Goal: Transaction & Acquisition: Purchase product/service

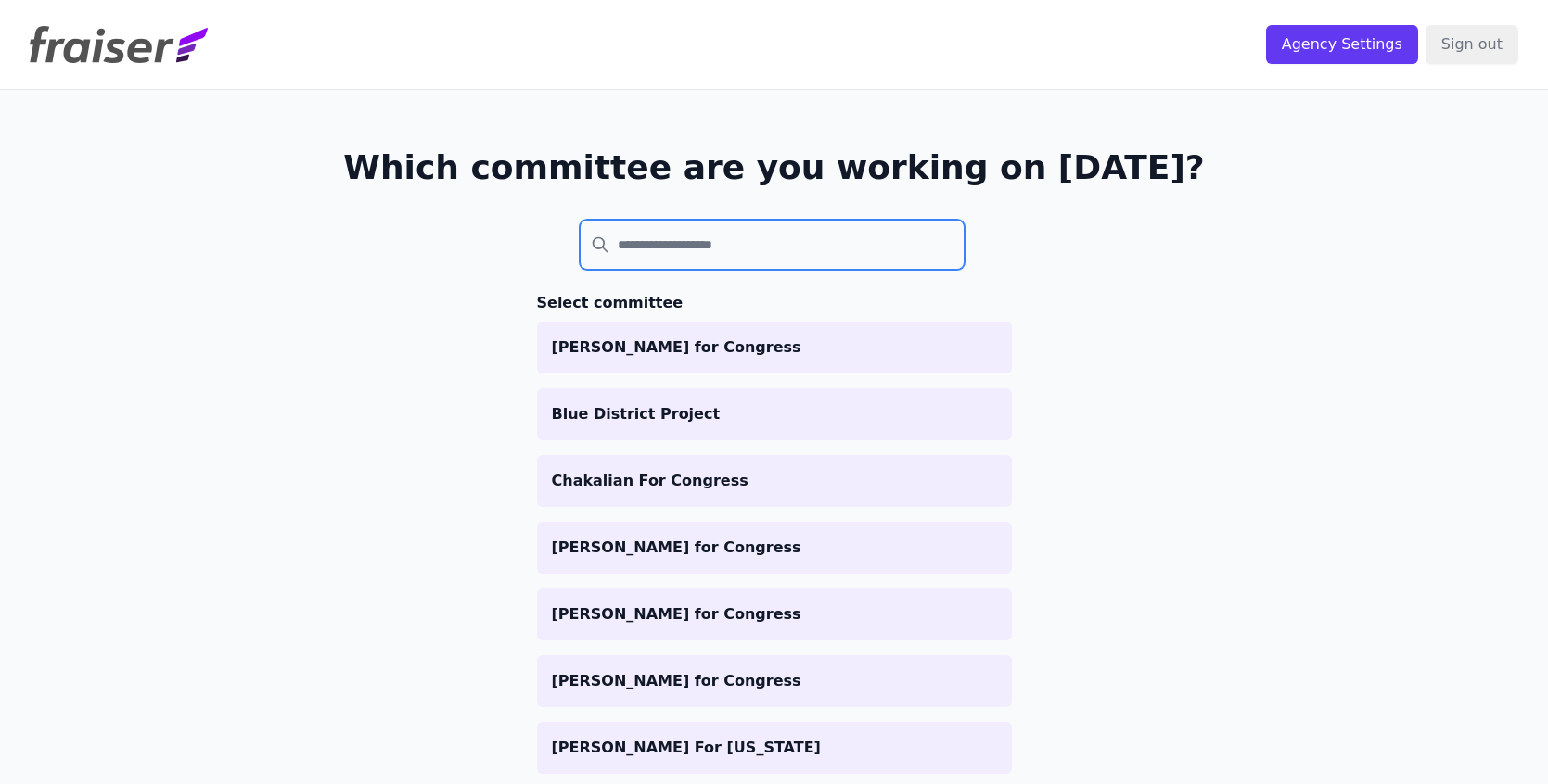
click at [691, 249] on input "search" at bounding box center [772, 245] width 385 height 50
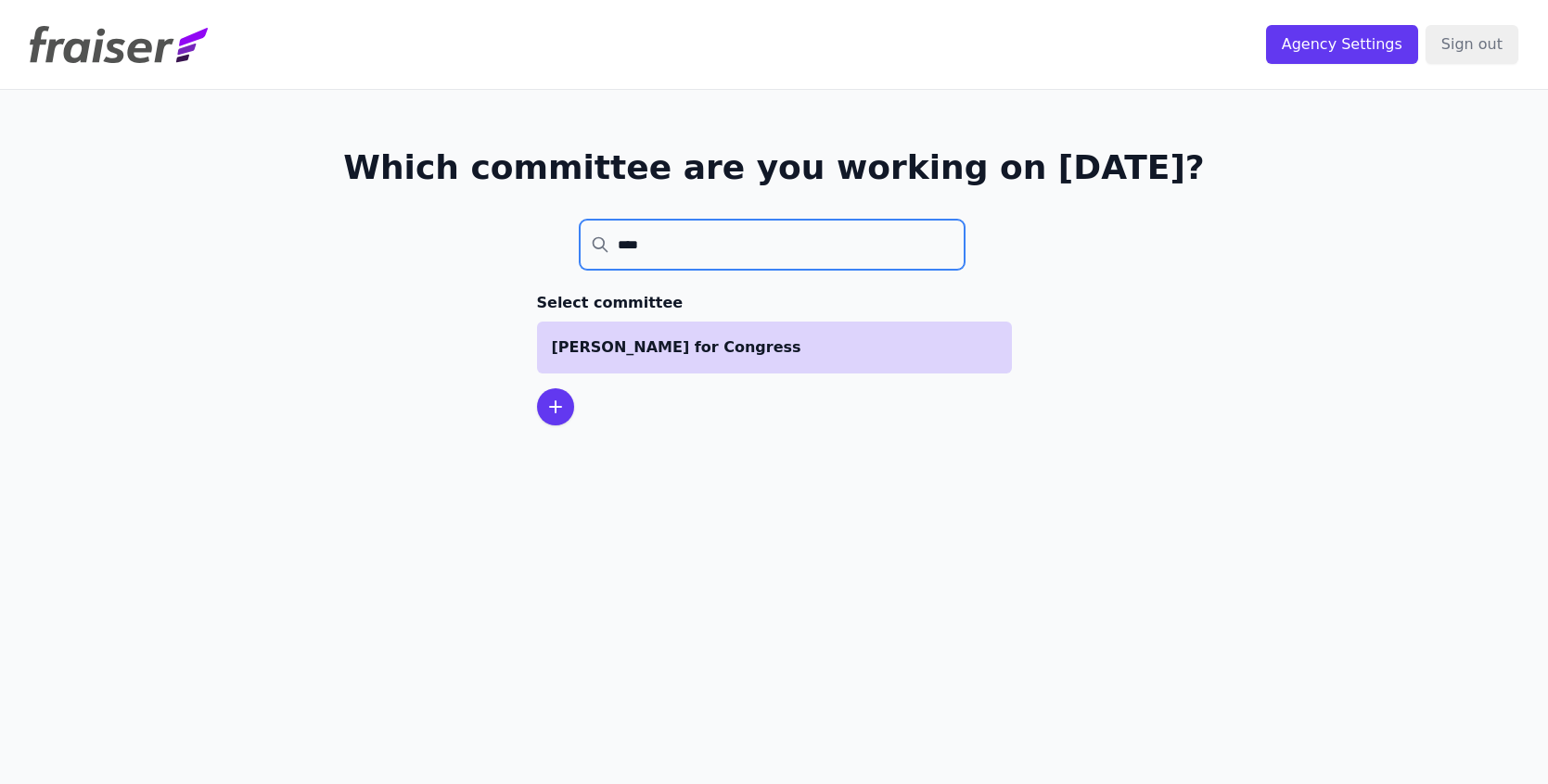
type input "****"
drag, startPoint x: 602, startPoint y: 336, endPoint x: 630, endPoint y: 342, distance: 28.6
click at [630, 342] on p "[PERSON_NAME] for Congress" at bounding box center [774, 347] width 445 height 22
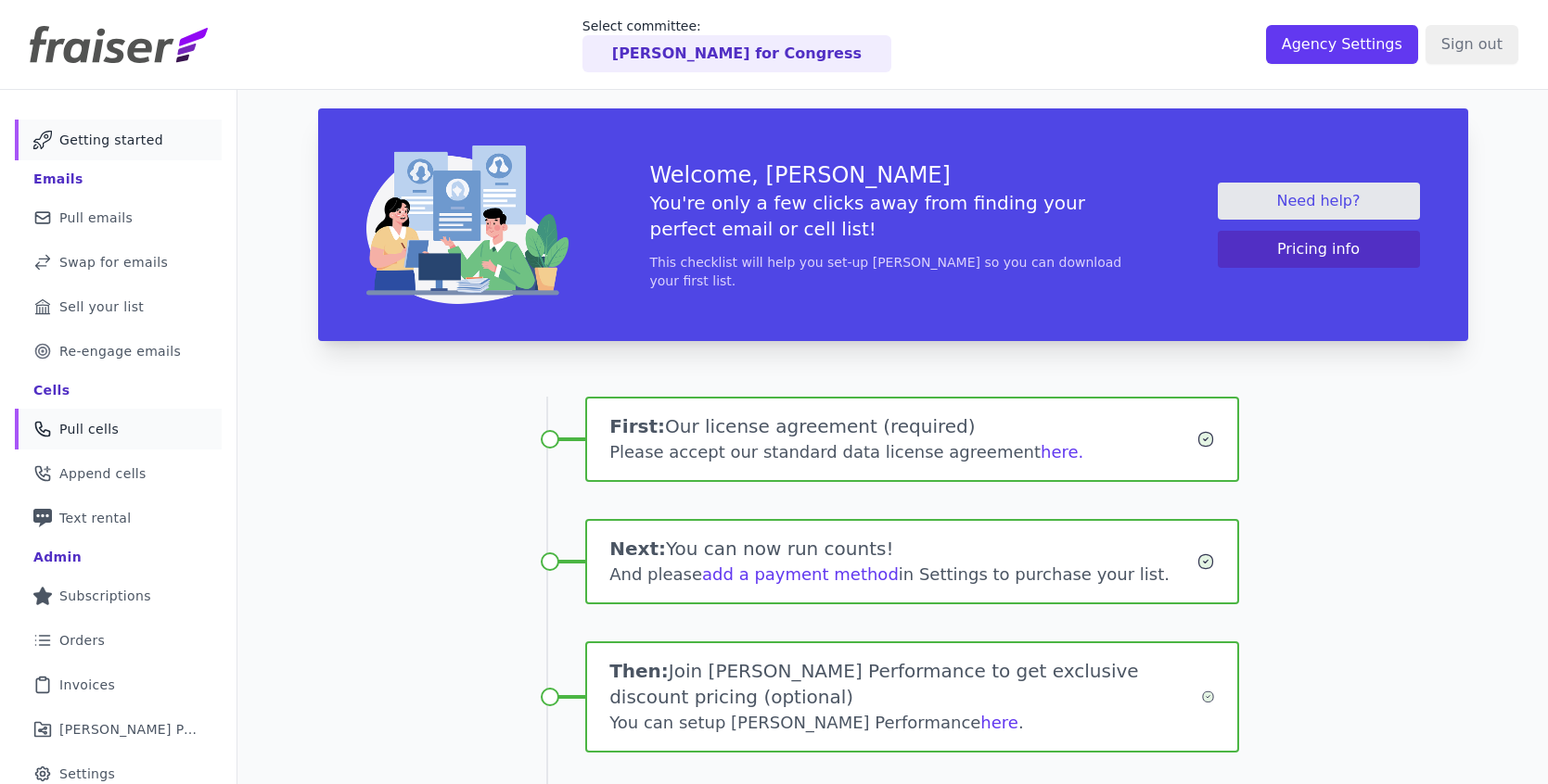
click at [147, 441] on link "Phone Icon Outline of a phone Pull cells" at bounding box center [118, 429] width 207 height 41
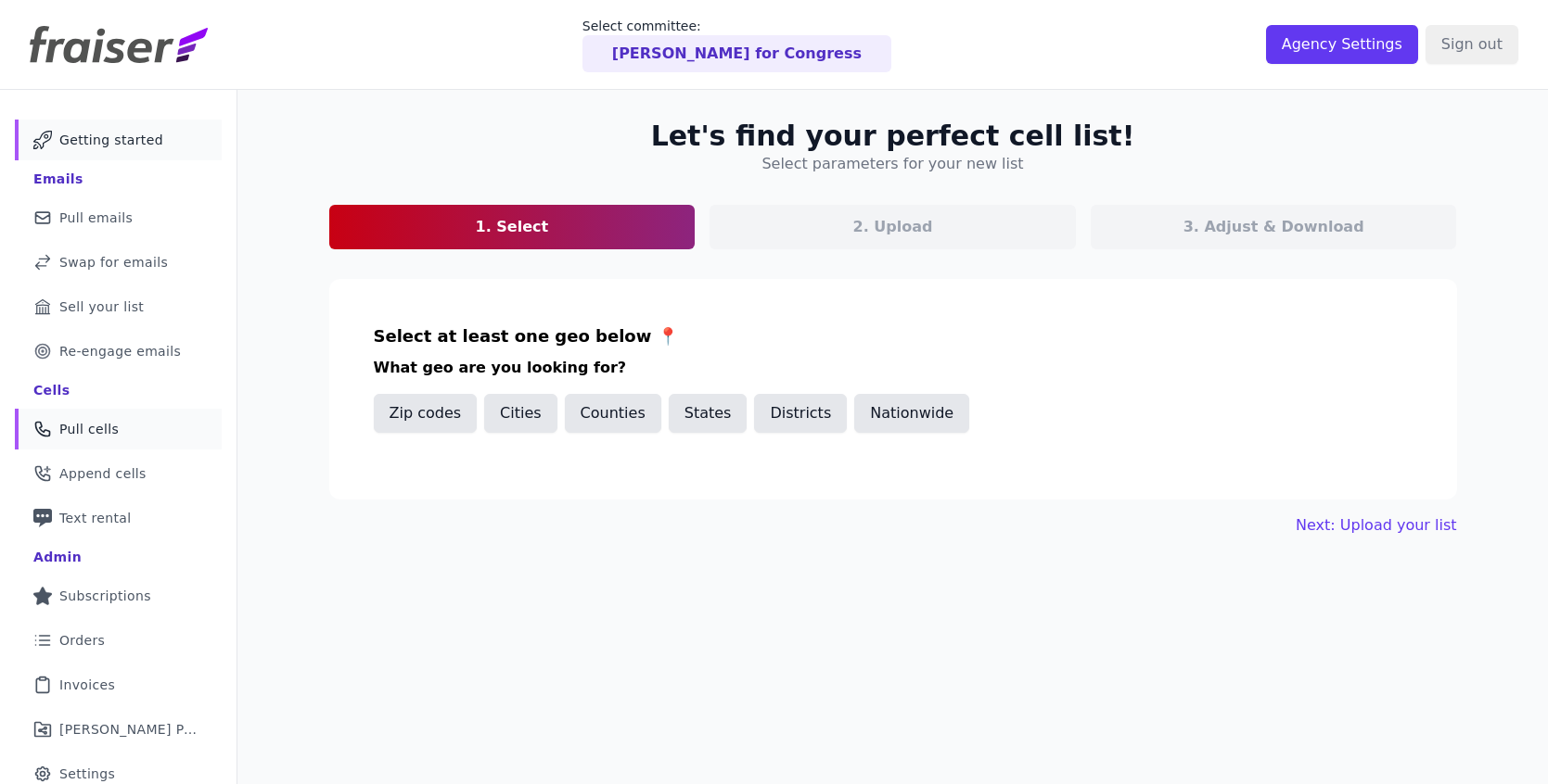
click at [149, 128] on link "Mail Icon Outline of a mail envelope Getting started" at bounding box center [118, 139] width 207 height 41
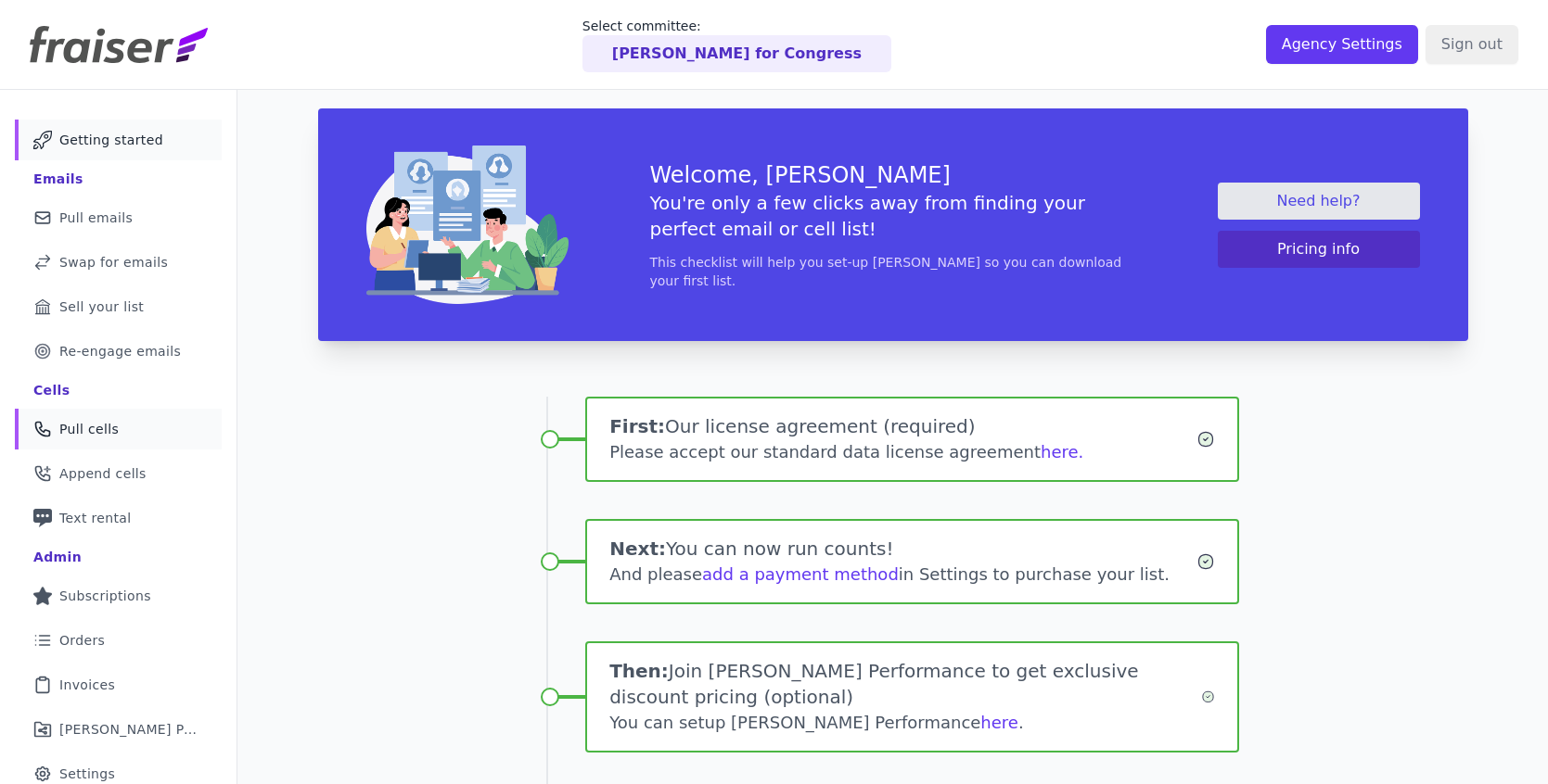
click at [121, 423] on link "Phone Icon Outline of a phone Pull cells" at bounding box center [118, 429] width 207 height 41
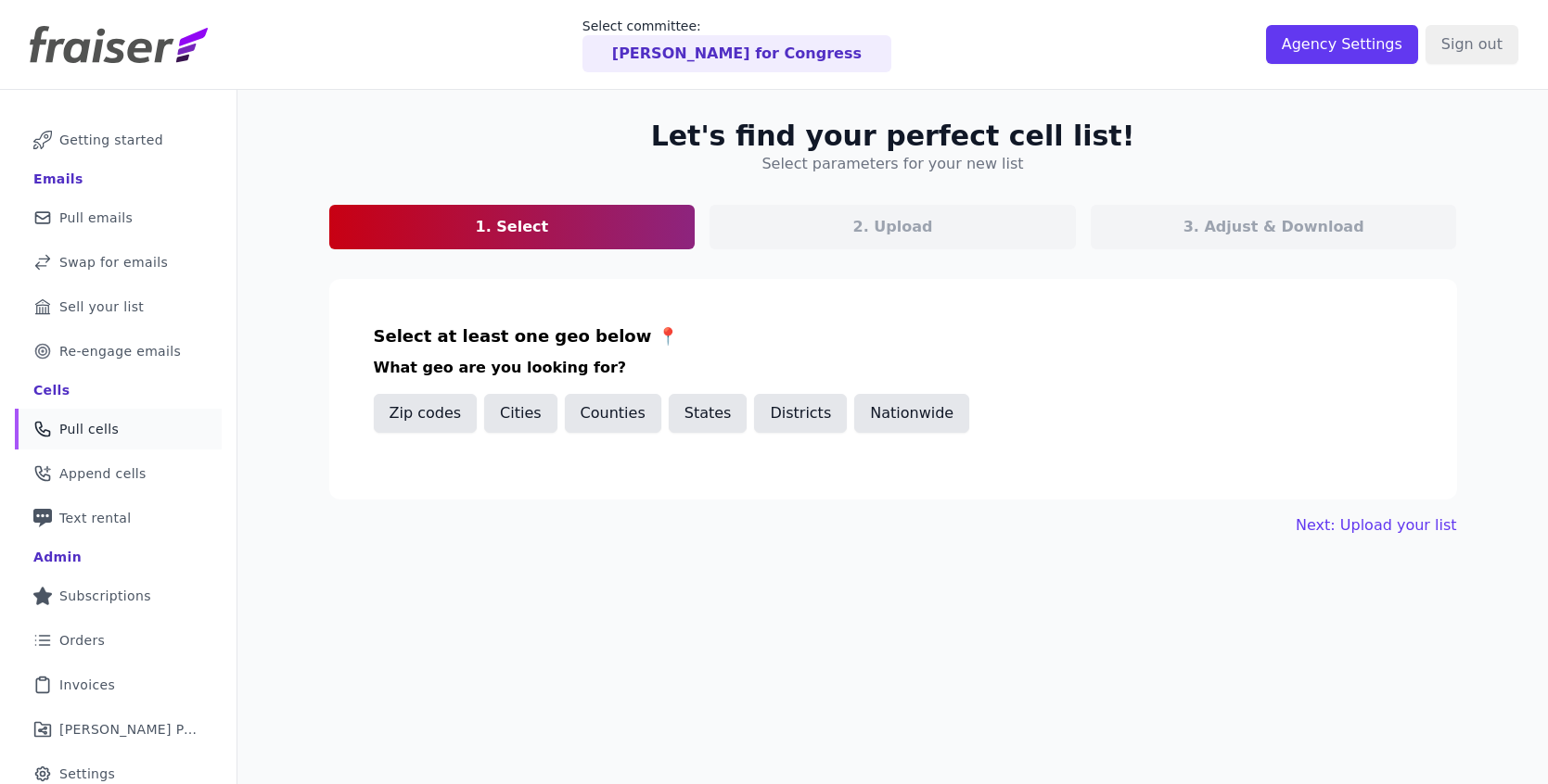
scroll to position [90, 0]
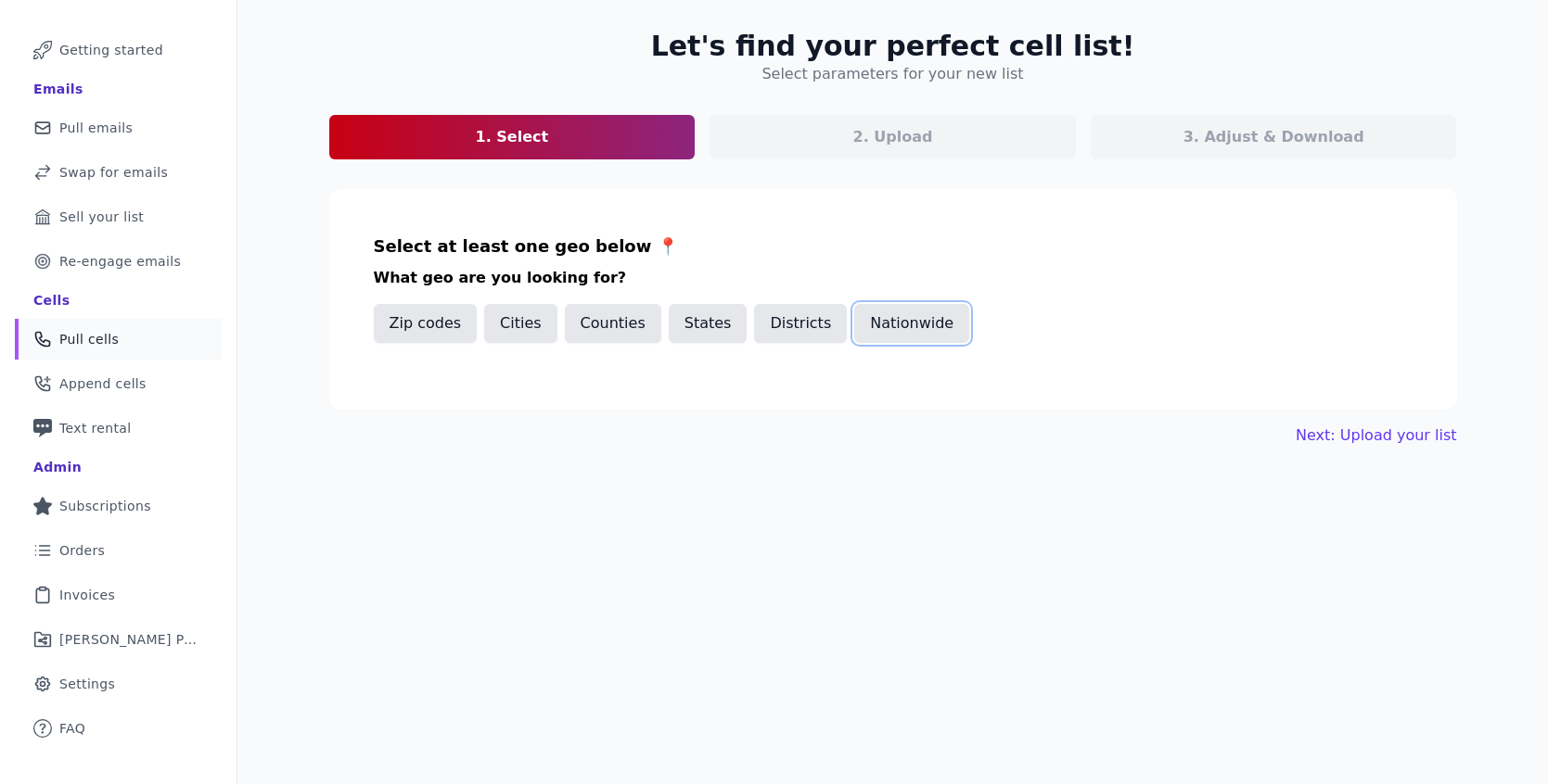
click at [939, 323] on button "Nationwide" at bounding box center [912, 323] width 115 height 39
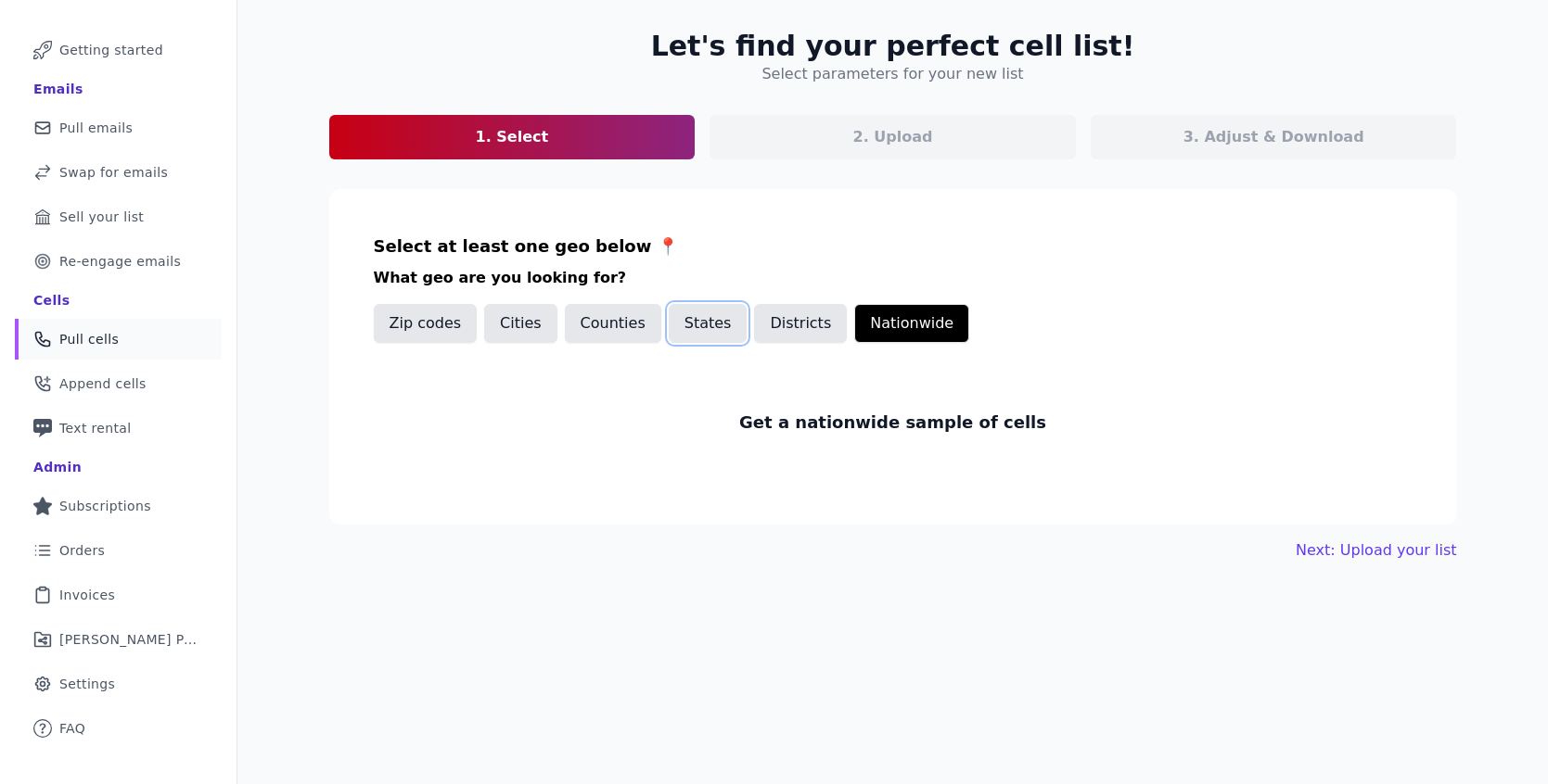
click at [681, 320] on button "States" at bounding box center [708, 323] width 79 height 39
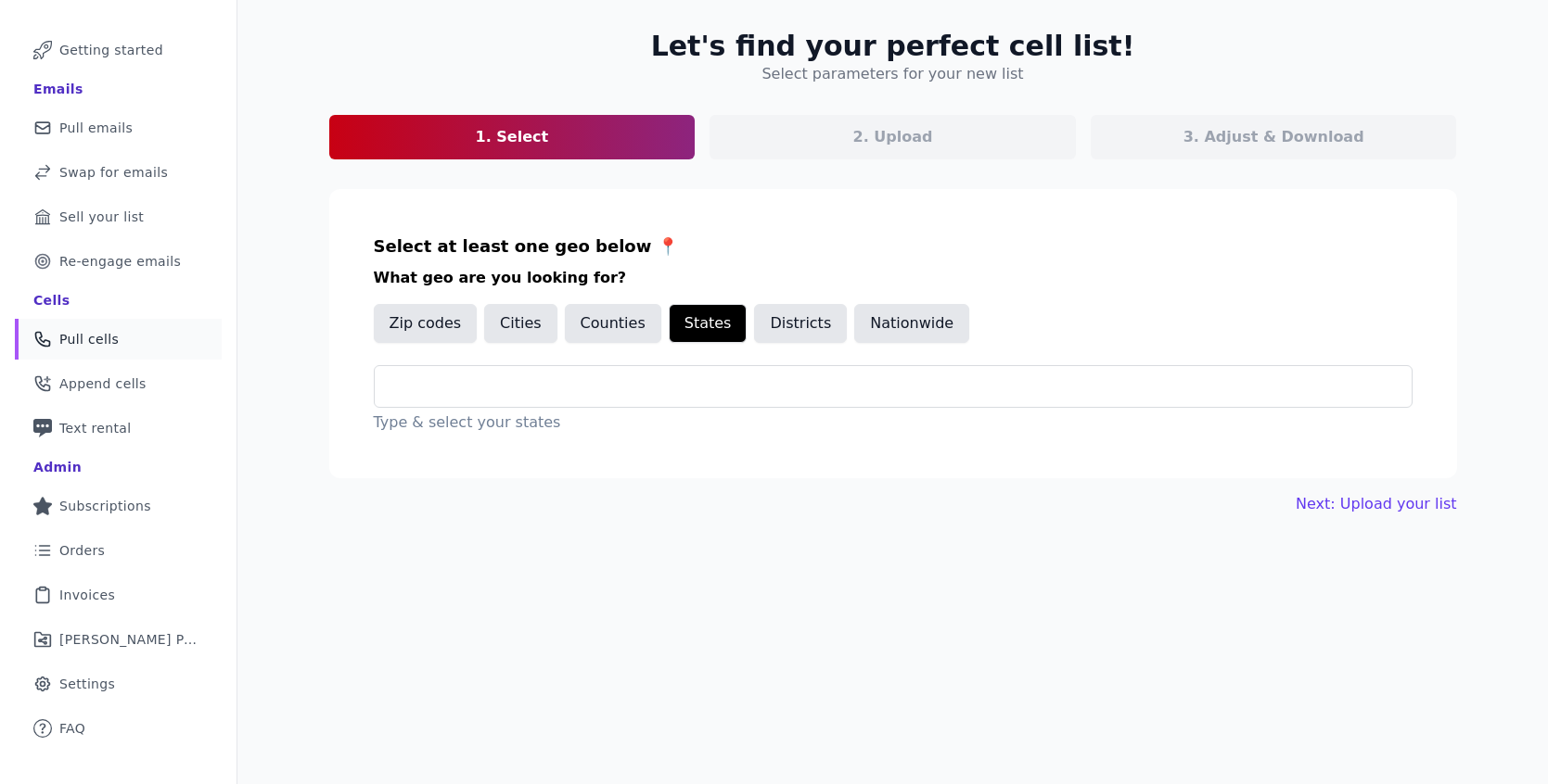
click at [884, 346] on div "Nationwide" at bounding box center [912, 327] width 115 height 47
click at [886, 333] on button "Nationwide" at bounding box center [912, 323] width 115 height 39
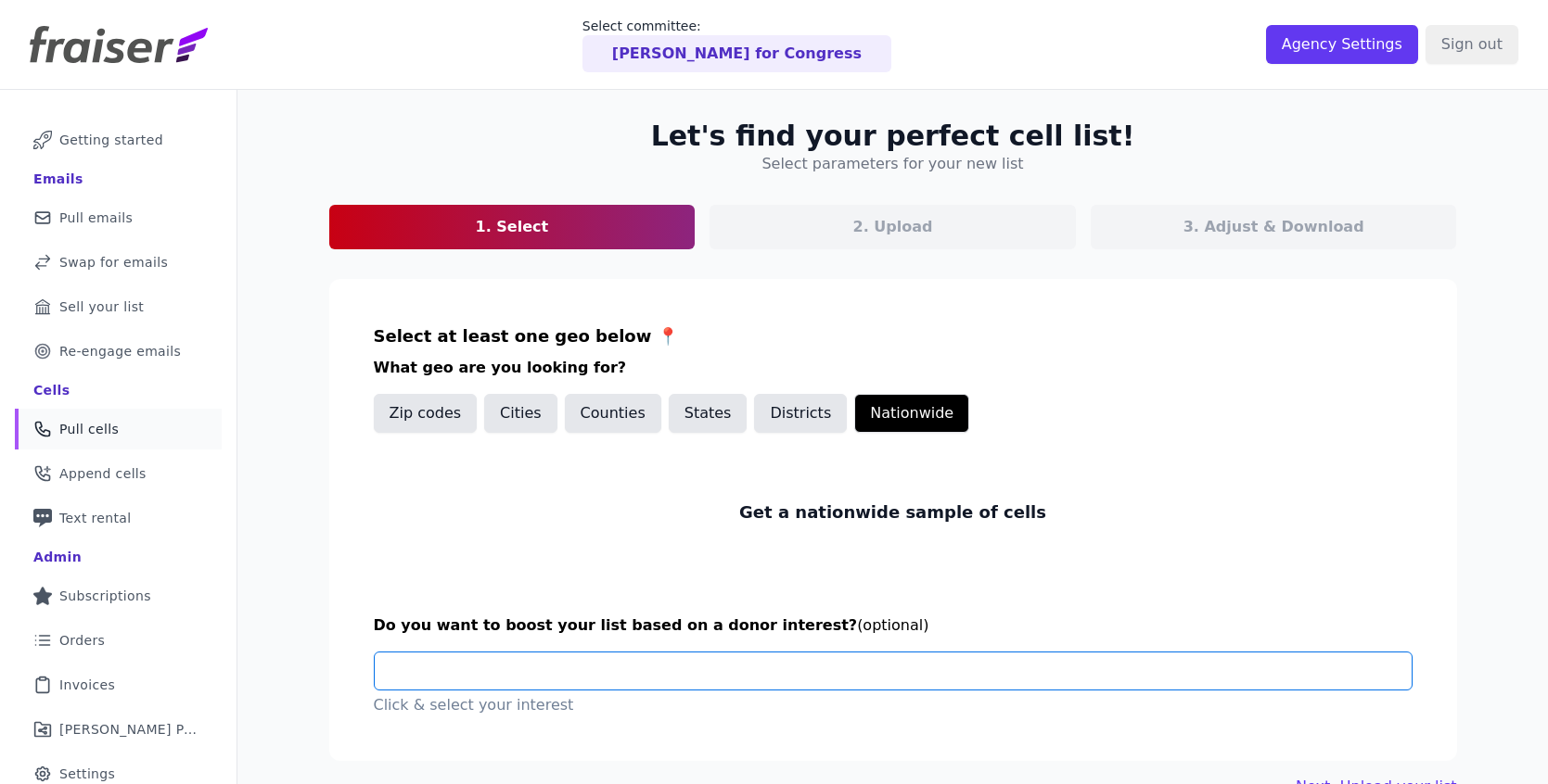
click at [866, 674] on input "text" at bounding box center [900, 671] width 1021 height 37
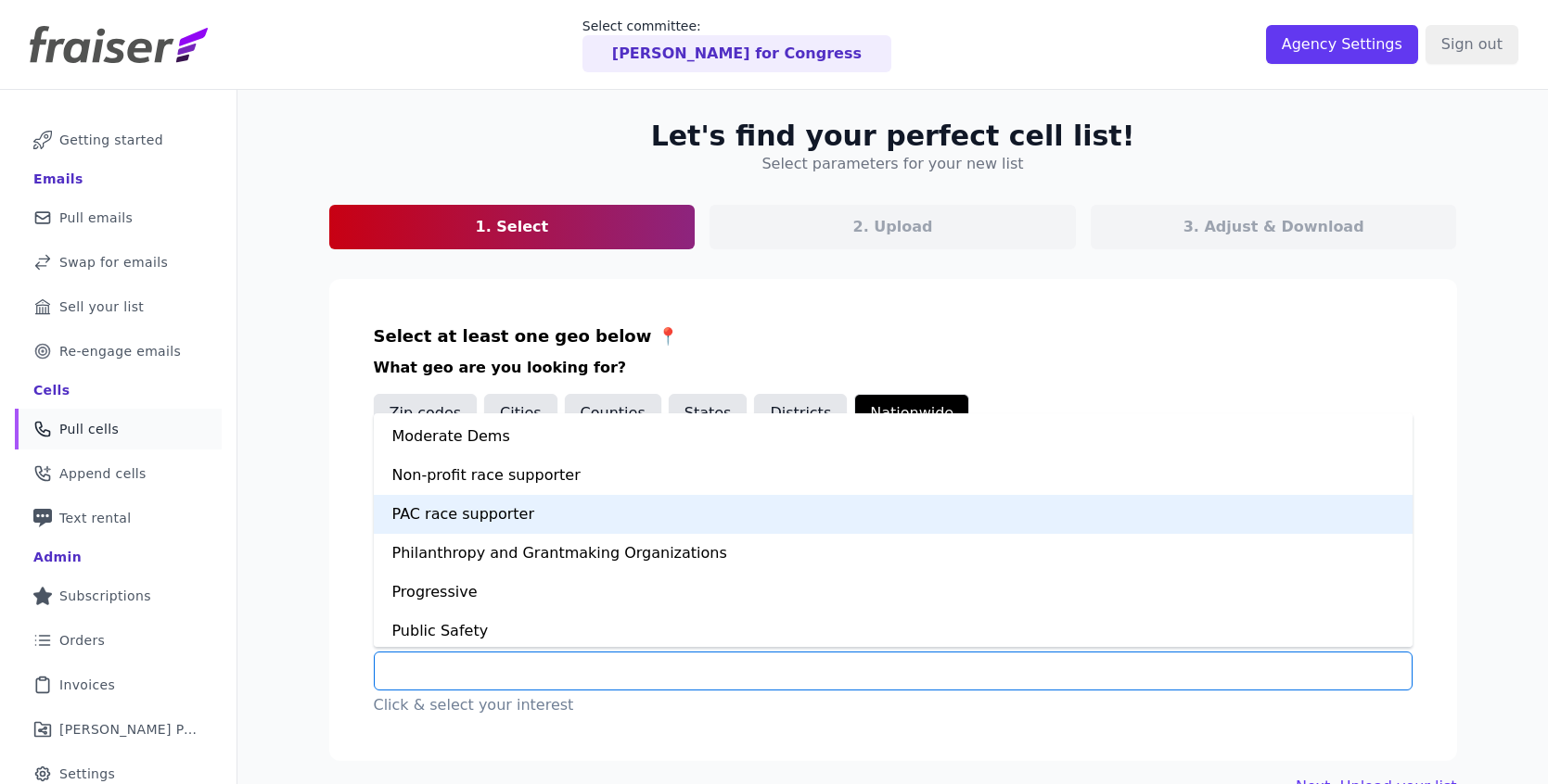
scroll to position [1284, 0]
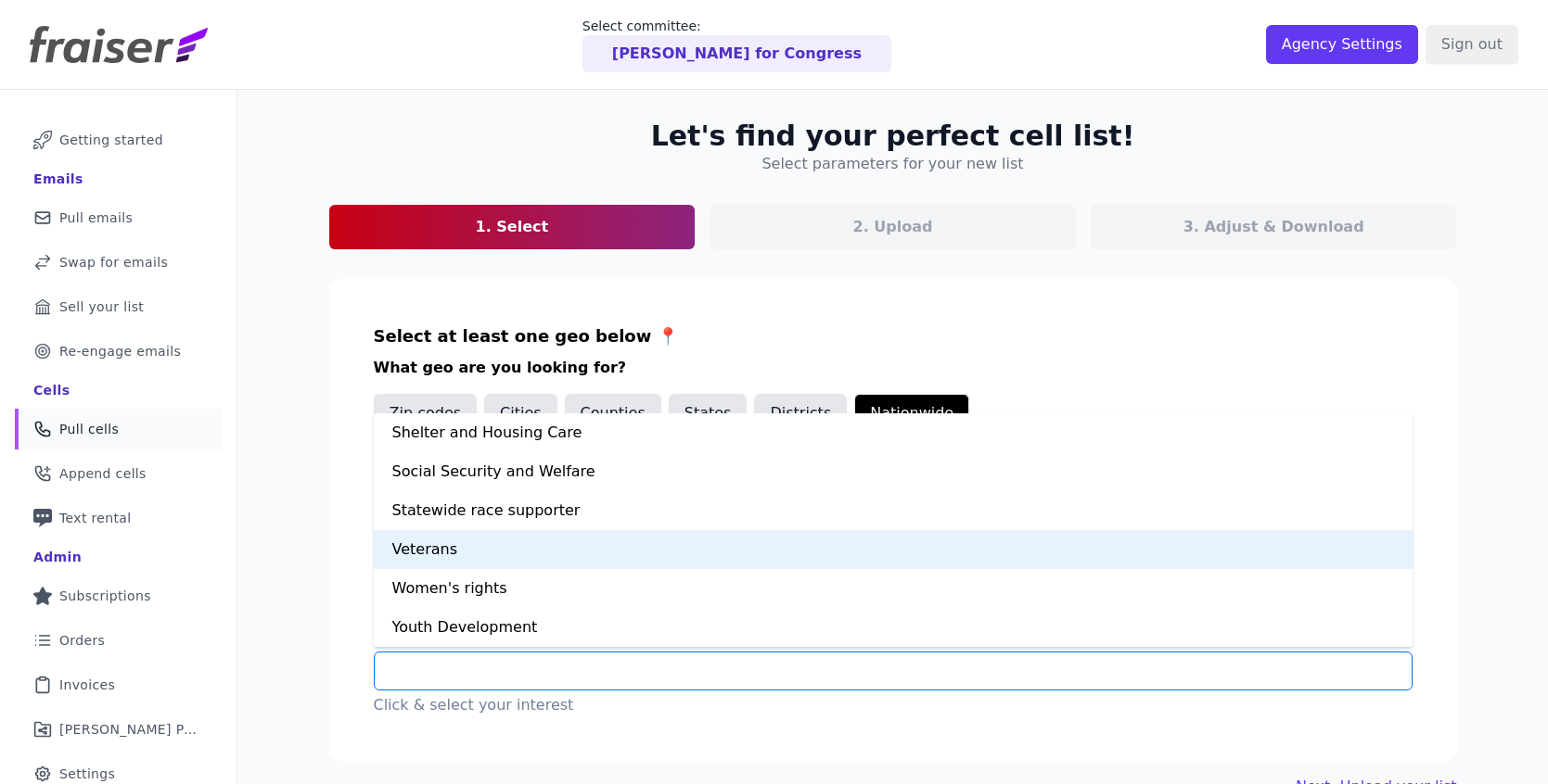
click at [685, 550] on div "Veterans" at bounding box center [892, 549] width 1038 height 39
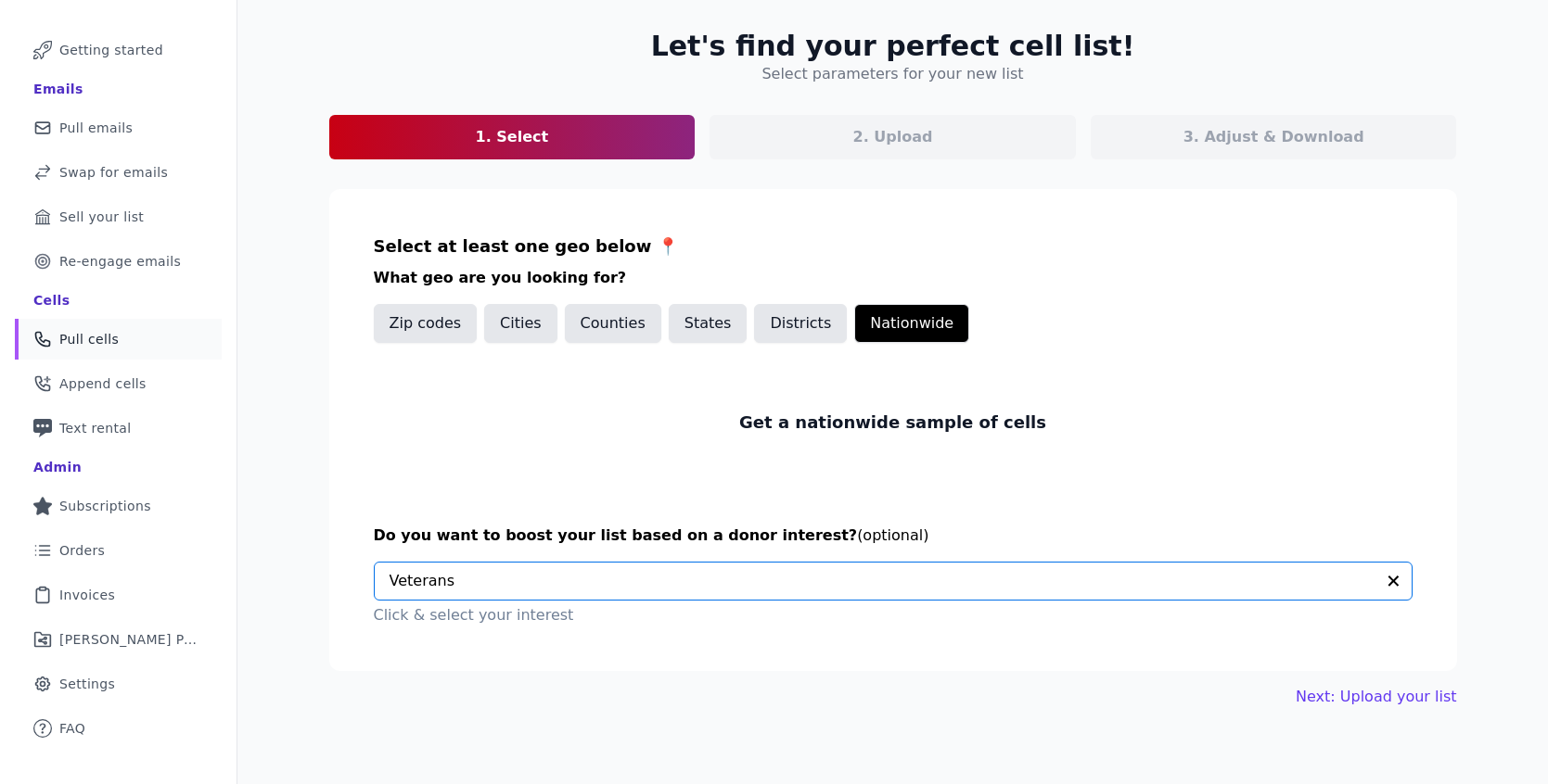
scroll to position [89, 0]
click at [1364, 704] on link "Next: Upload your list" at bounding box center [1375, 697] width 160 height 22
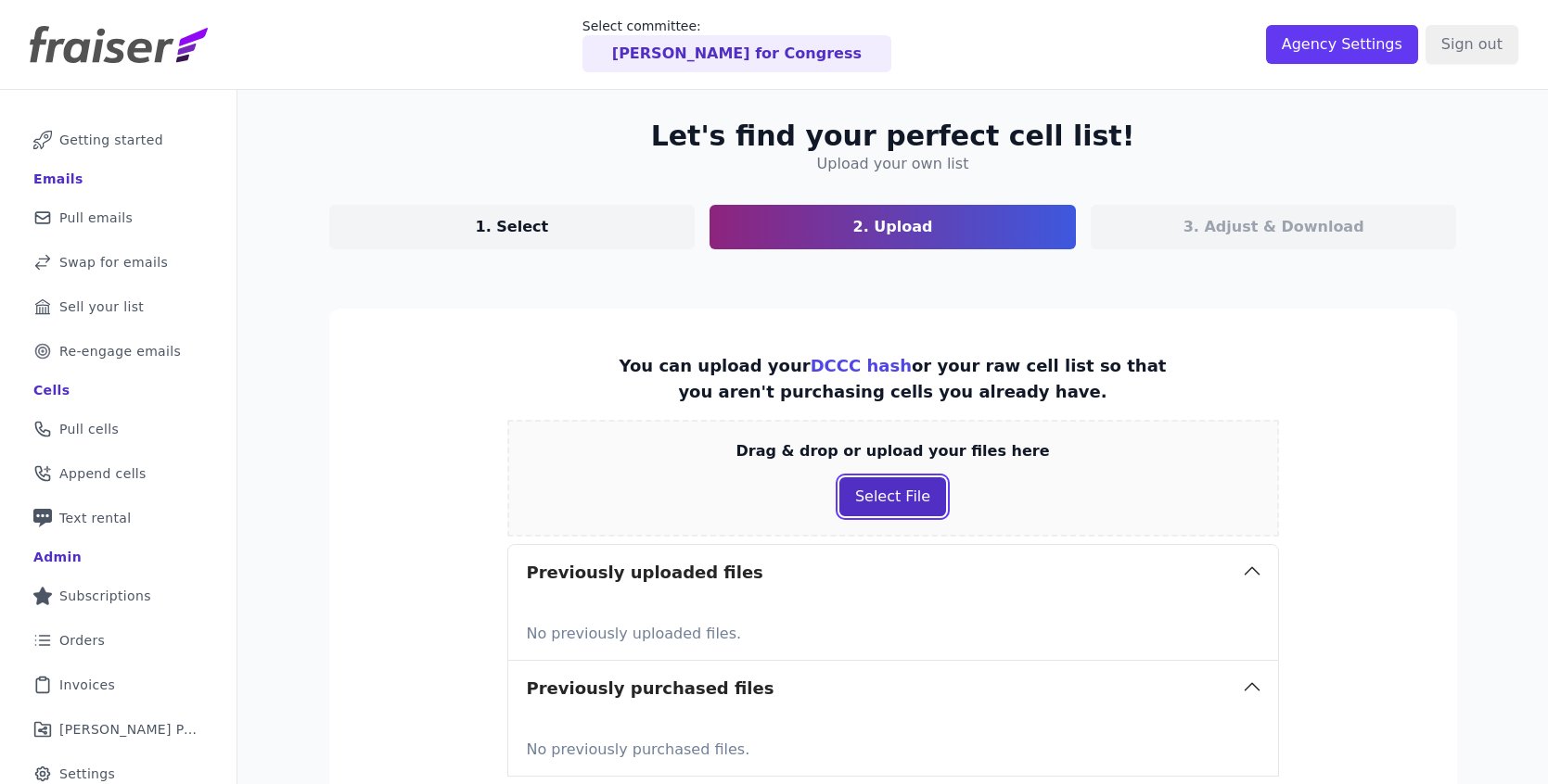
click at [877, 493] on button "Select File" at bounding box center [892, 496] width 107 height 39
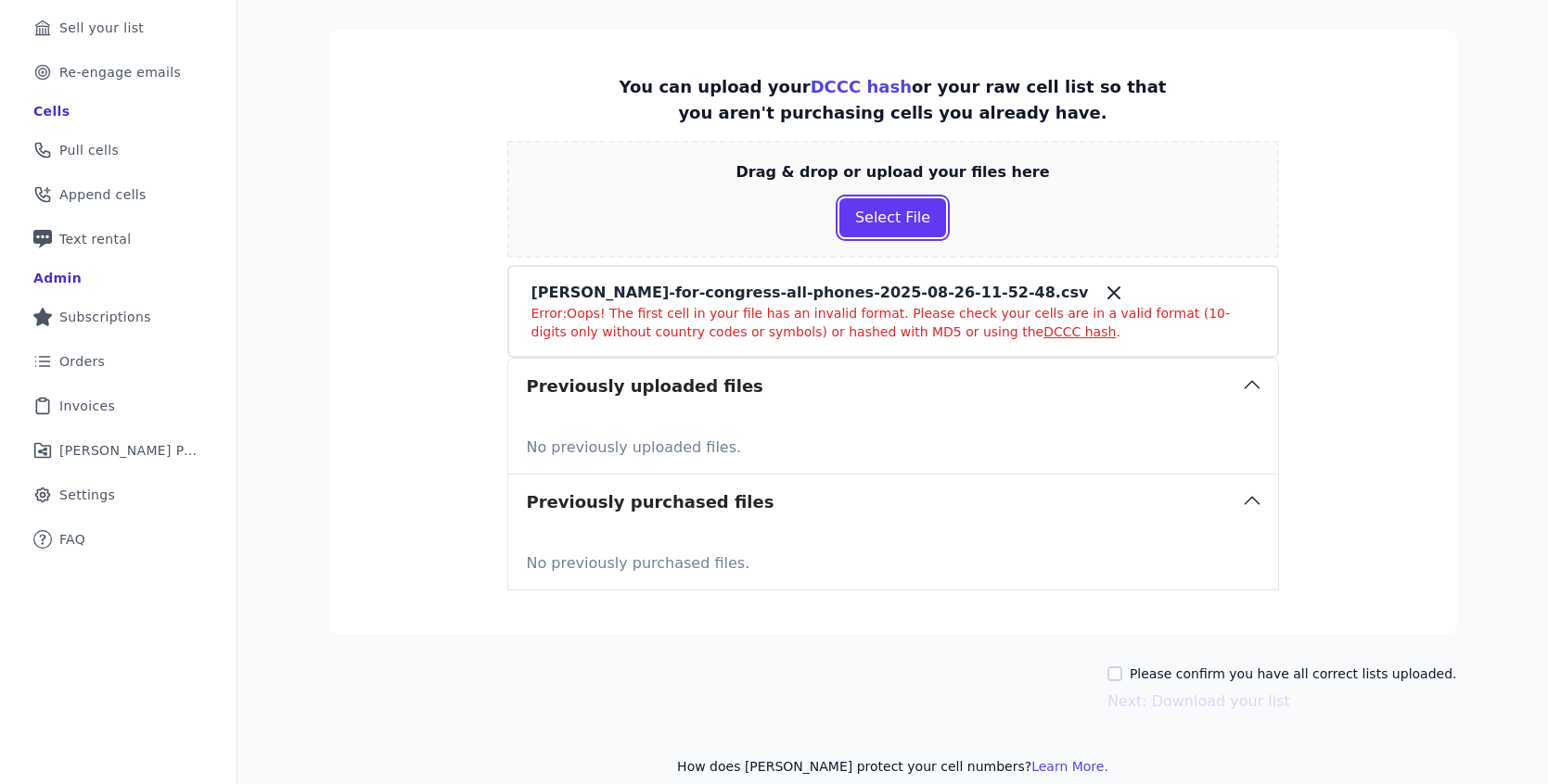
scroll to position [300, 0]
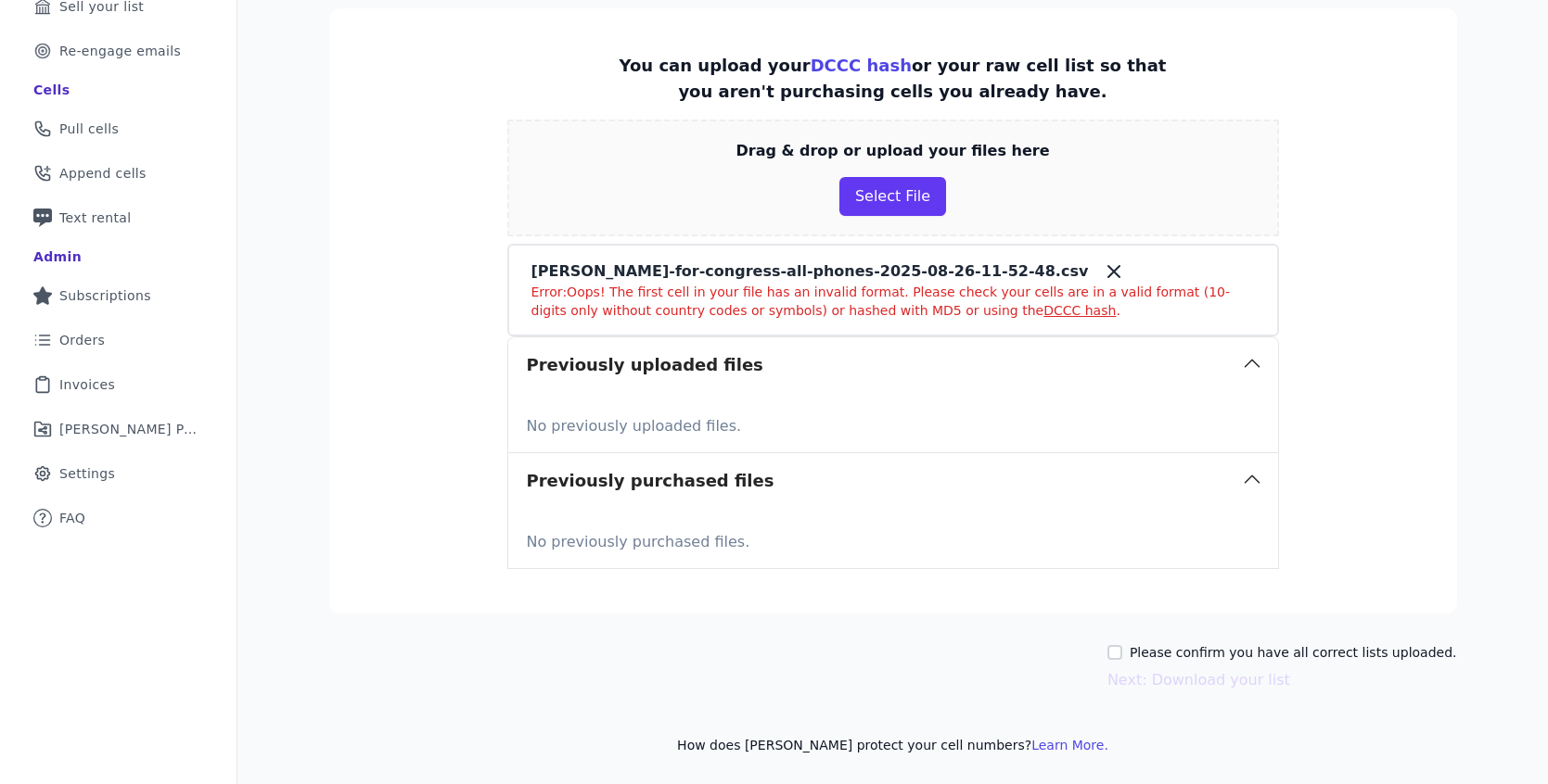
click at [1103, 276] on icon at bounding box center [1114, 272] width 22 height 22
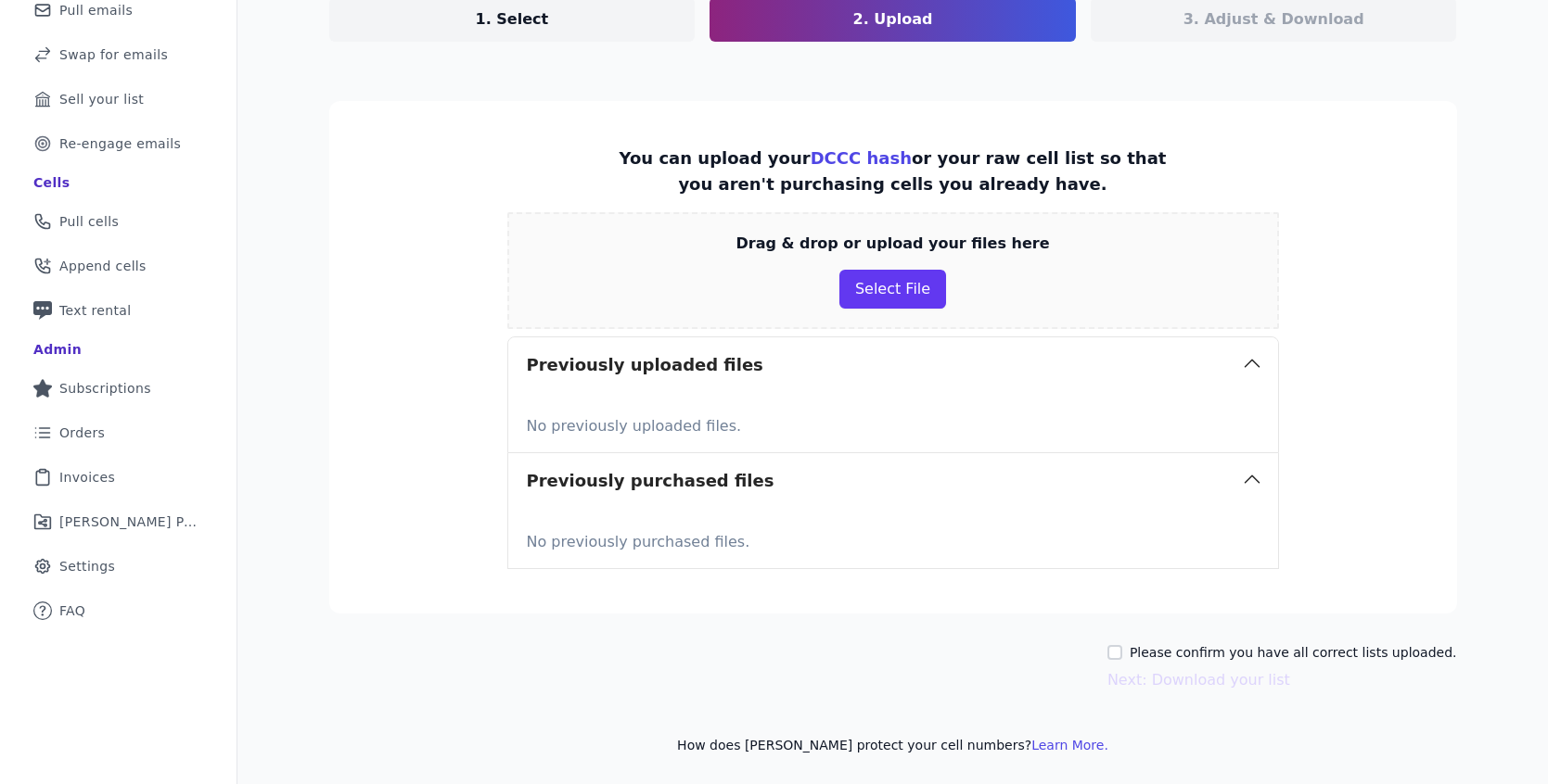
scroll to position [208, 0]
click at [863, 299] on button "Select File" at bounding box center [892, 289] width 107 height 39
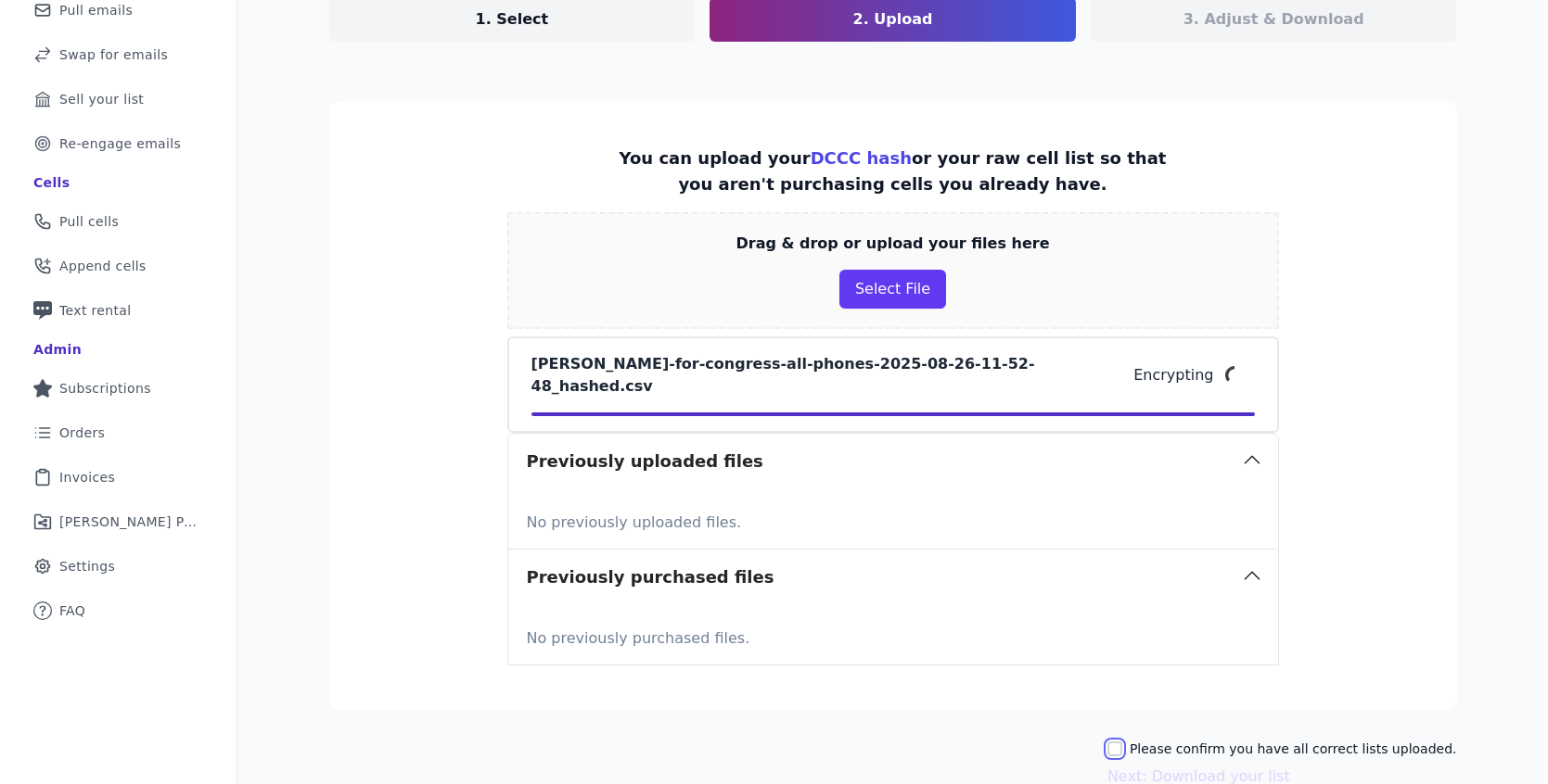
click at [1122, 741] on input "Please confirm you have all correct lists uploaded." at bounding box center [1114, 748] width 15 height 15
checkbox input "true"
click at [1165, 765] on button "Next: Download your list" at bounding box center [1198, 776] width 182 height 22
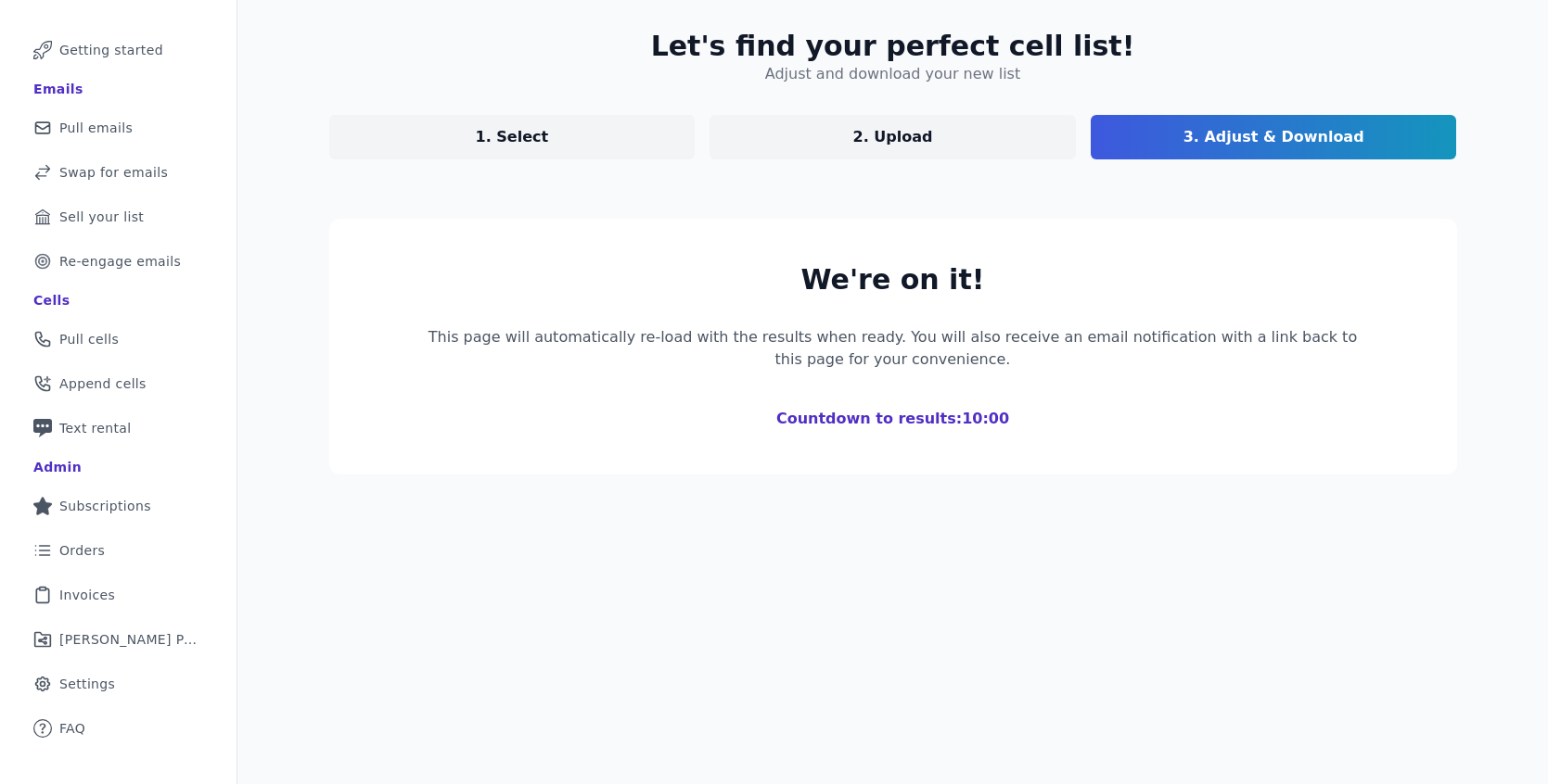
scroll to position [90, 0]
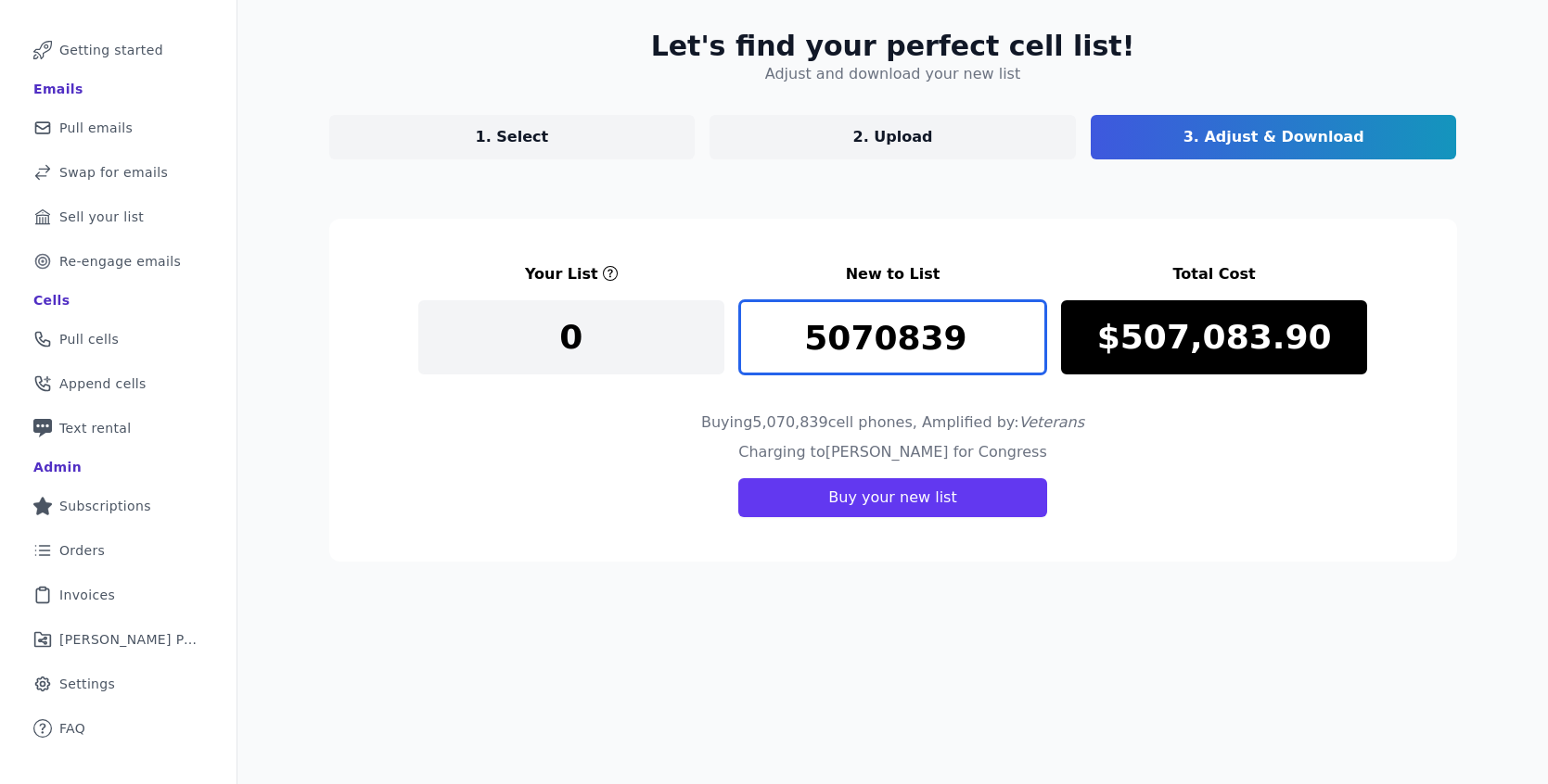
click at [883, 330] on input "5070839" at bounding box center [892, 337] width 307 height 75
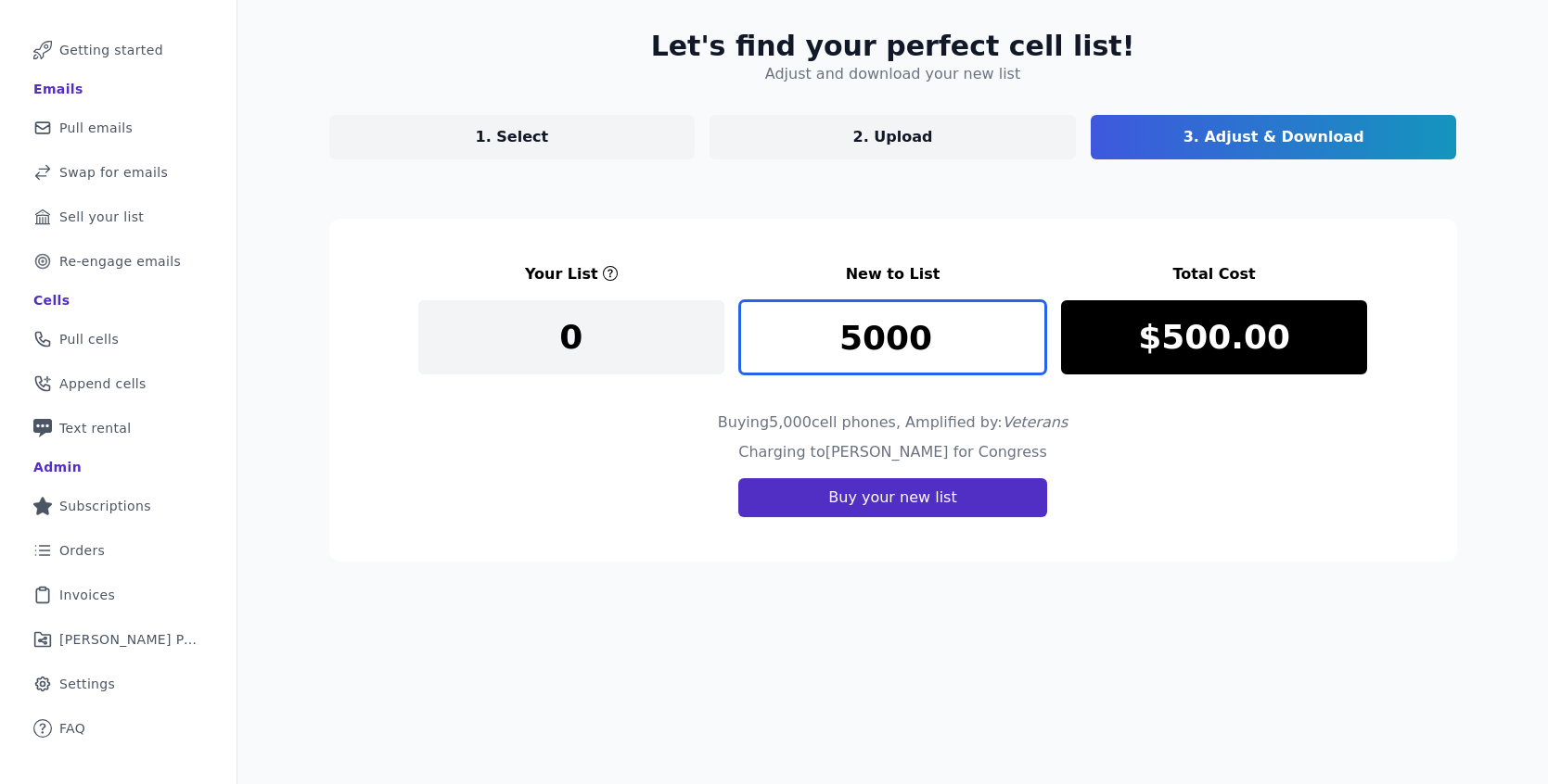
type input "5000"
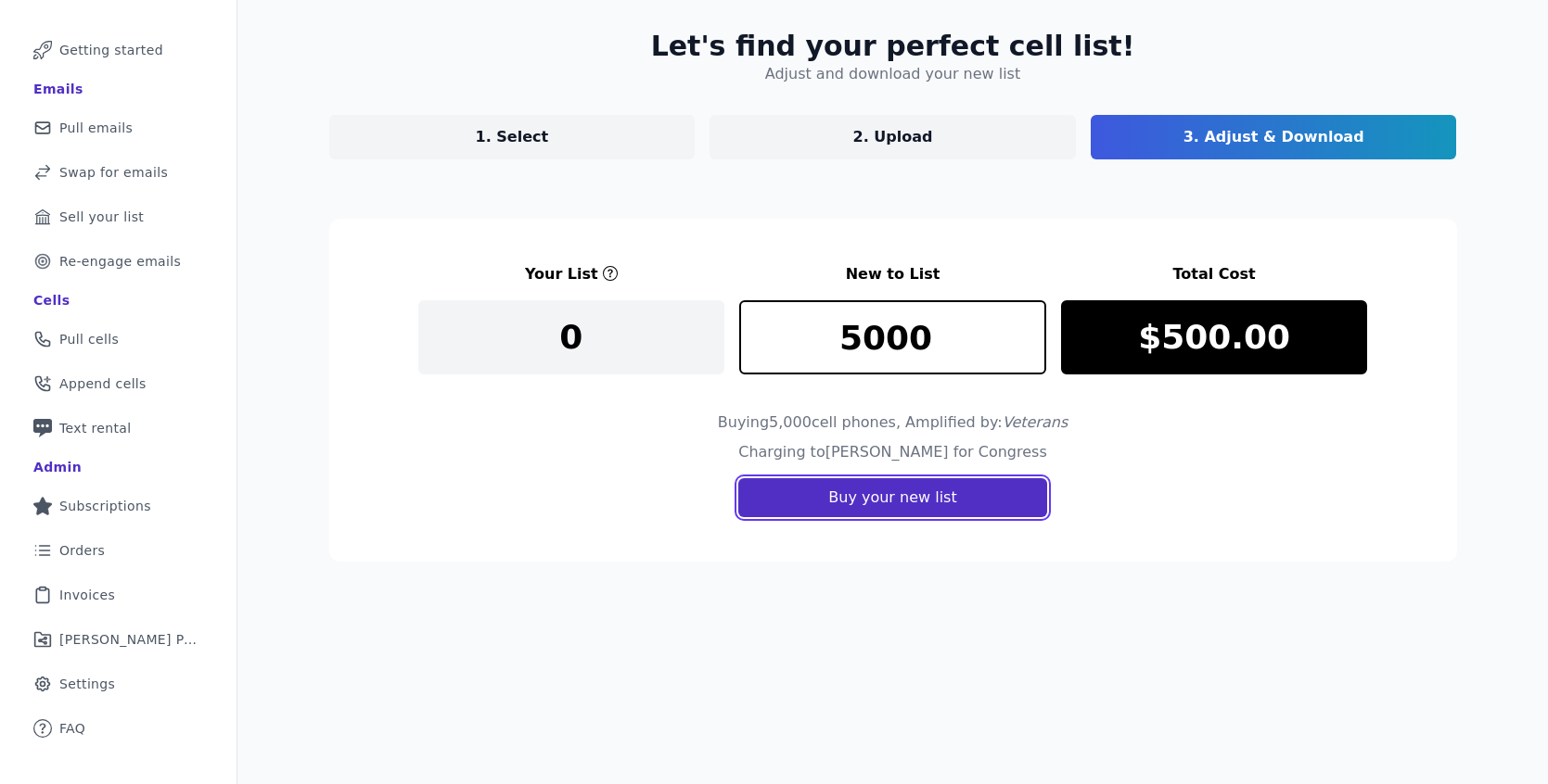
click at [882, 500] on button "Buy your new list" at bounding box center [891, 497] width 308 height 39
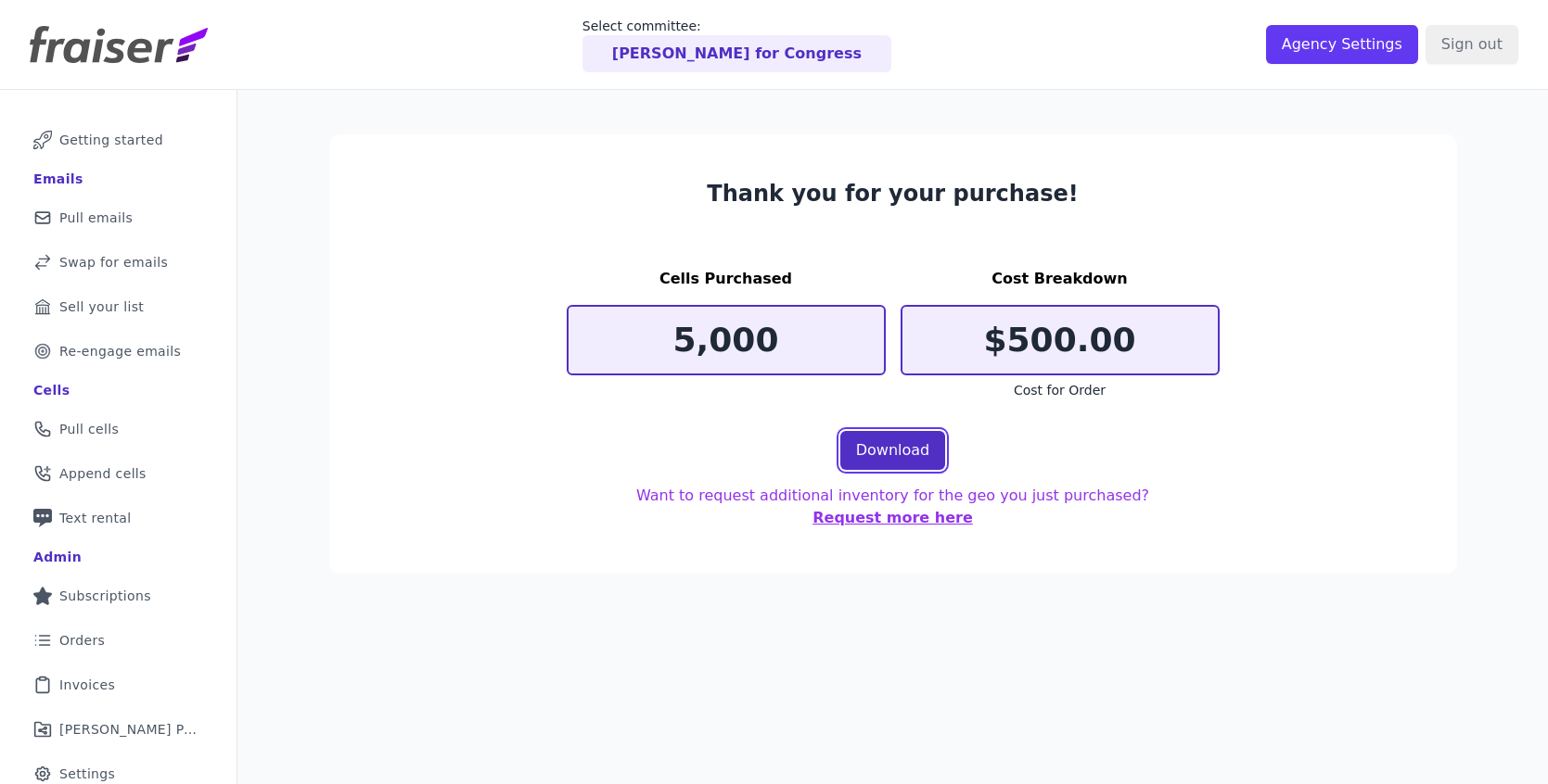
click at [900, 455] on link "Download" at bounding box center [893, 450] width 106 height 39
click at [790, 51] on p "[PERSON_NAME] for Congress" at bounding box center [737, 54] width 250 height 22
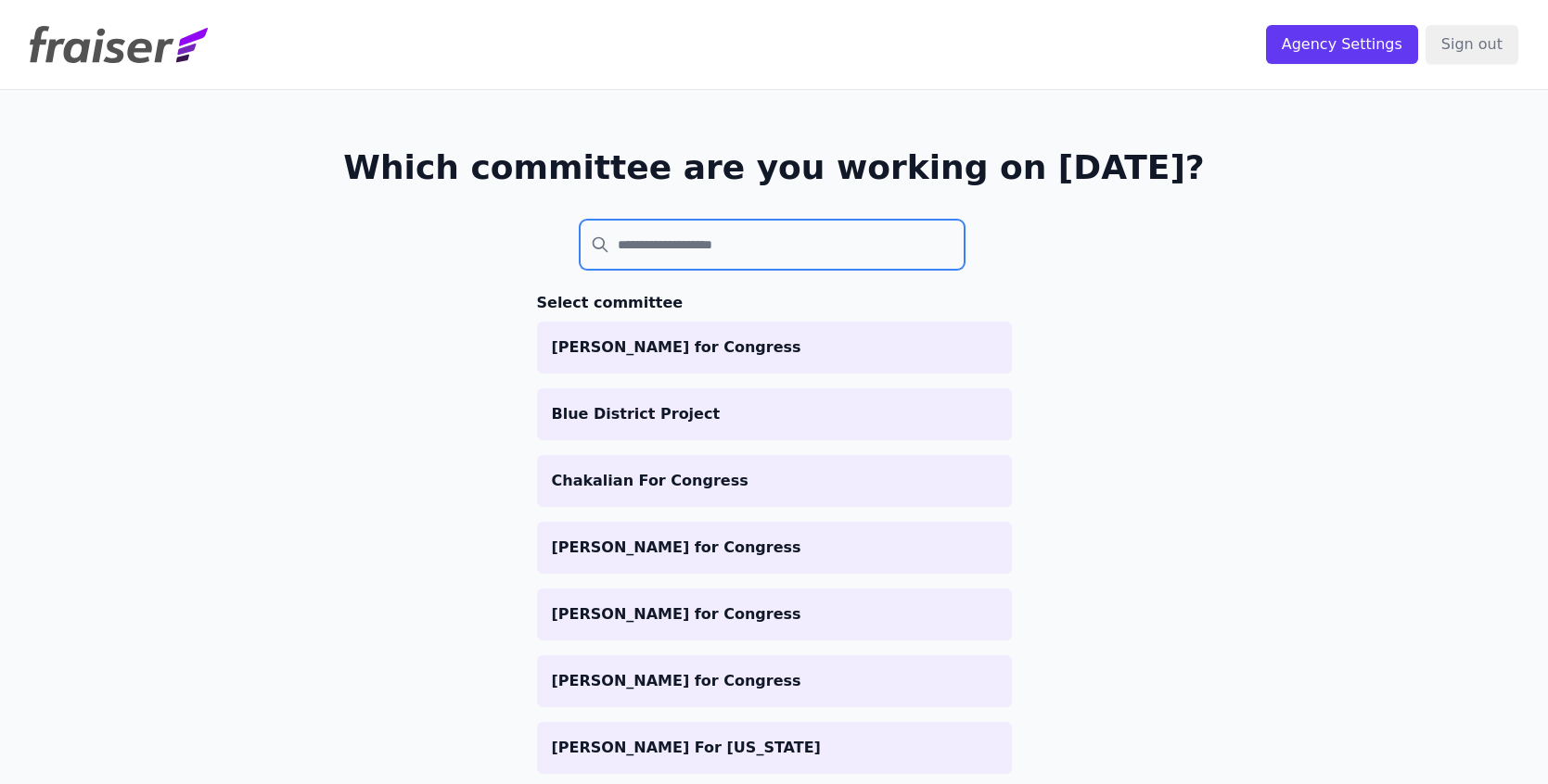
click at [708, 250] on input "search" at bounding box center [772, 245] width 385 height 50
click at [694, 250] on input "search" at bounding box center [772, 245] width 385 height 50
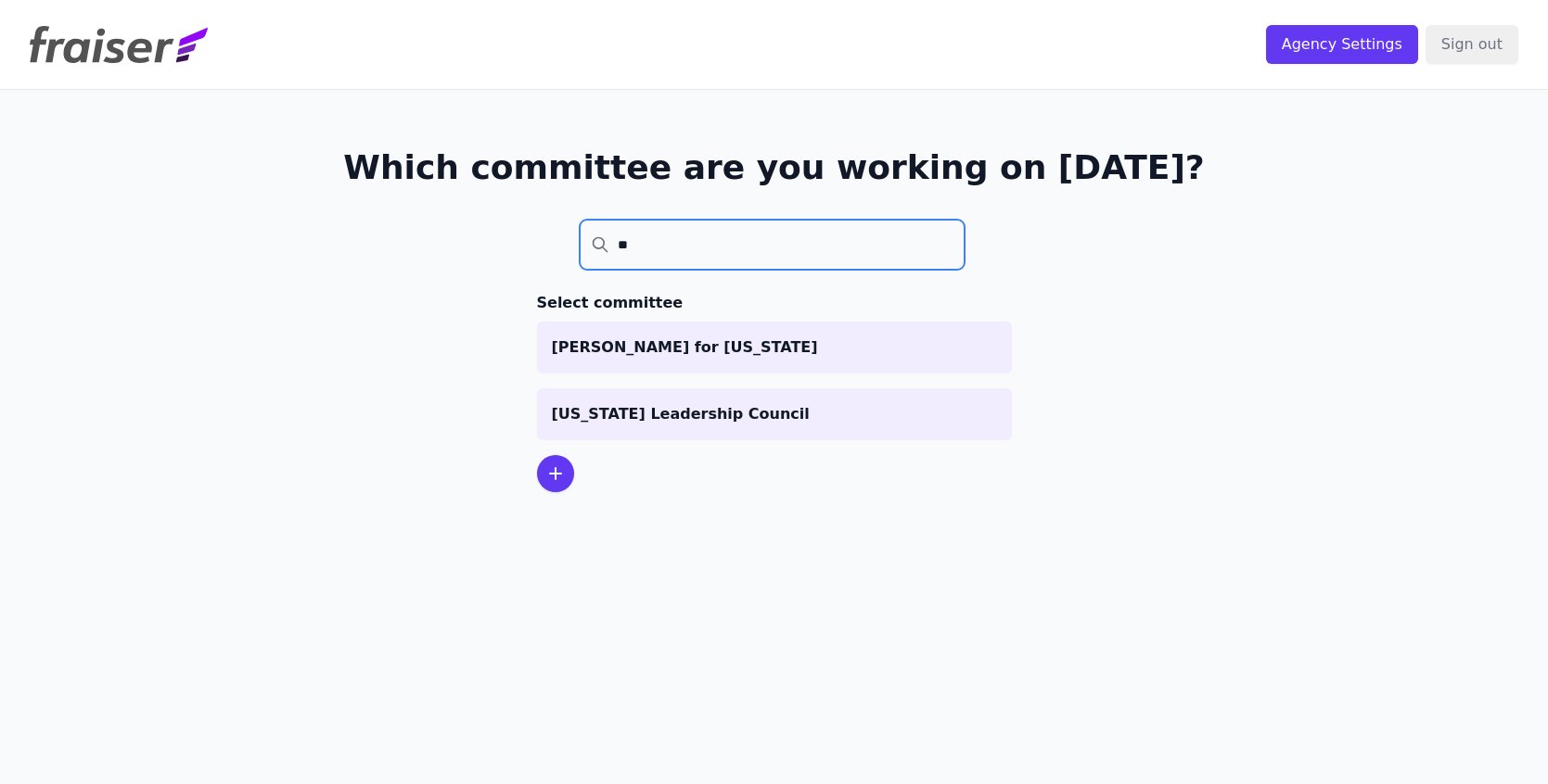
type input "*"
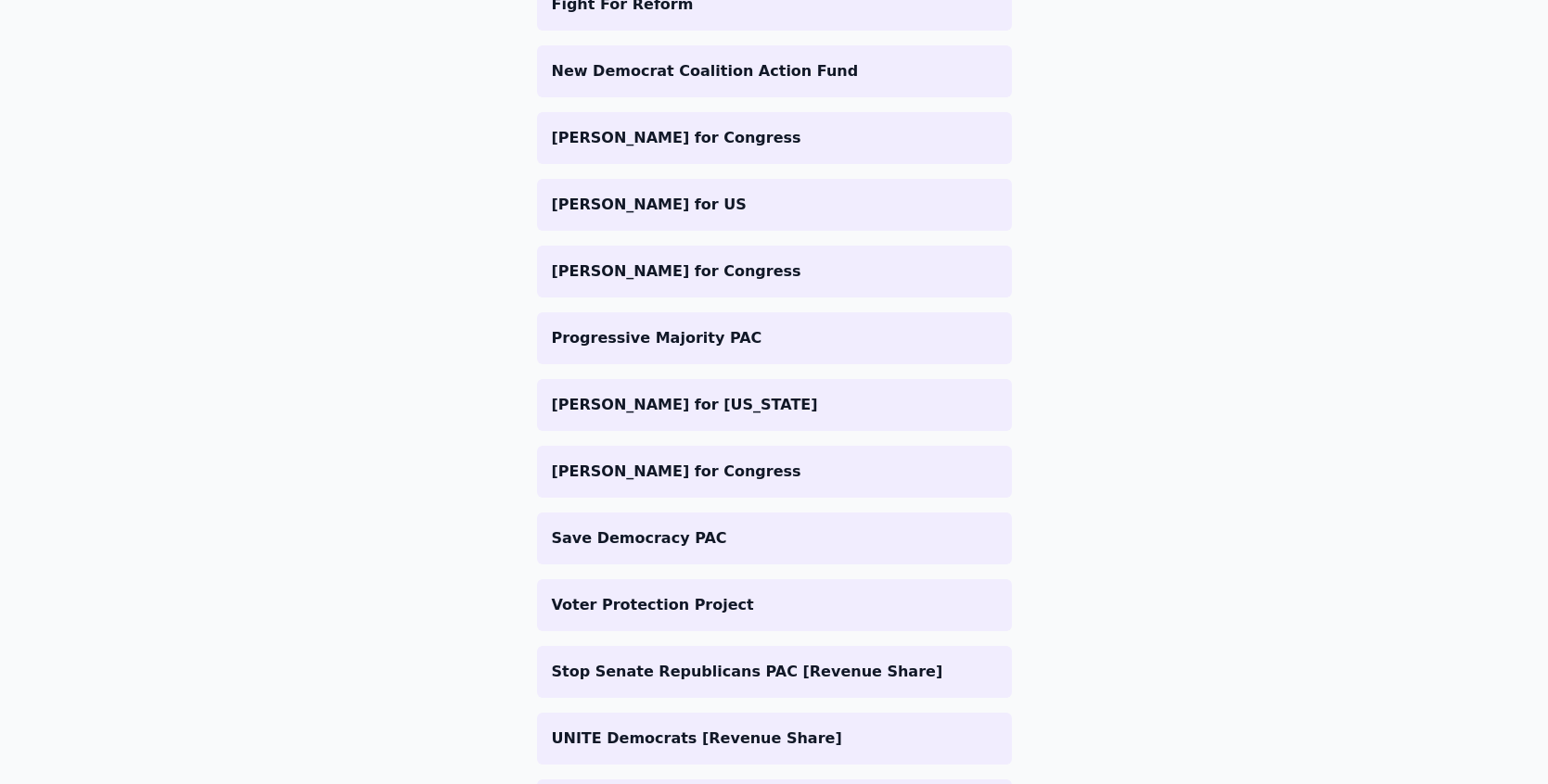
scroll to position [2170, 0]
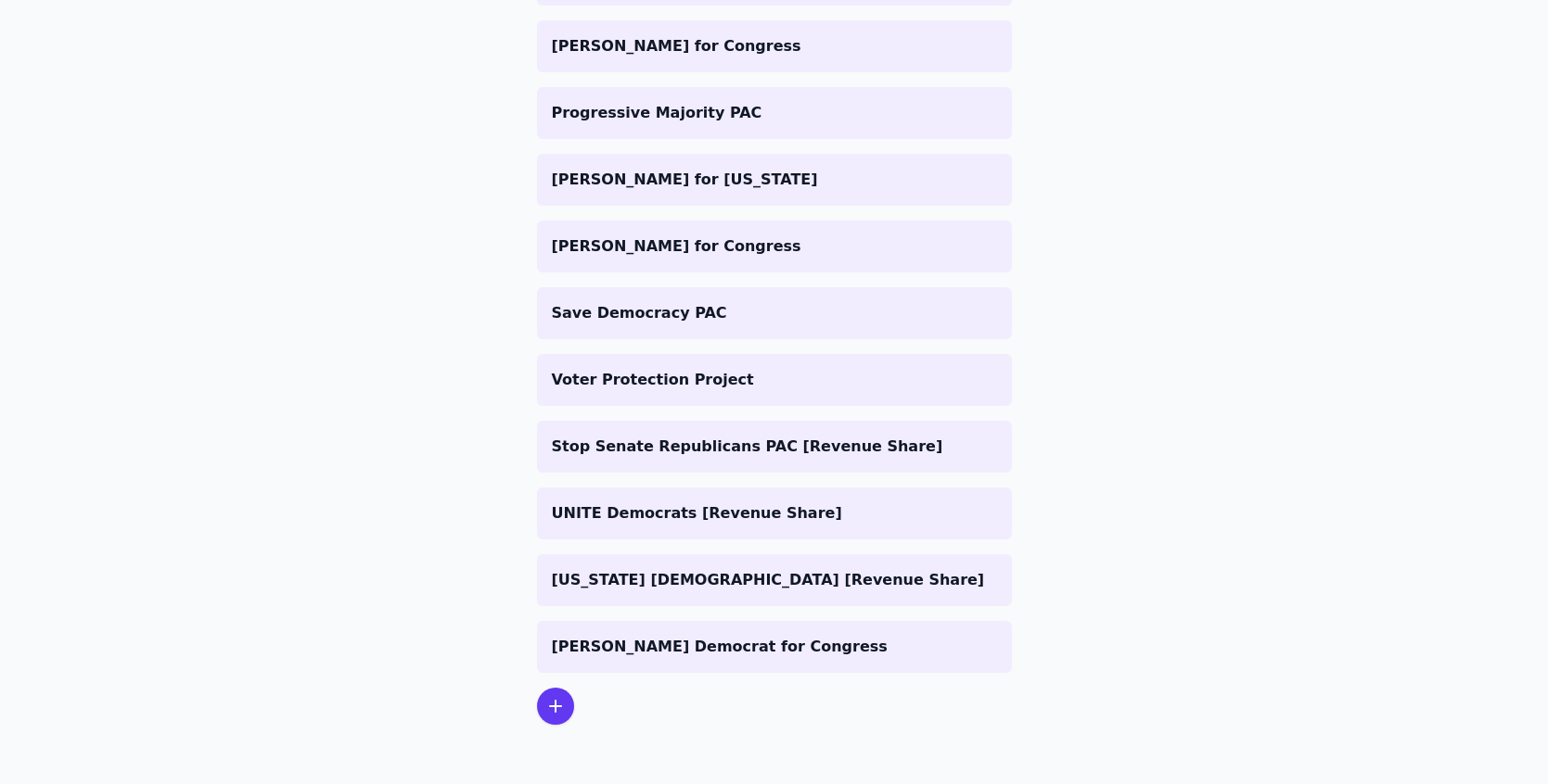
click at [560, 718] on div at bounding box center [554, 705] width 37 height 37
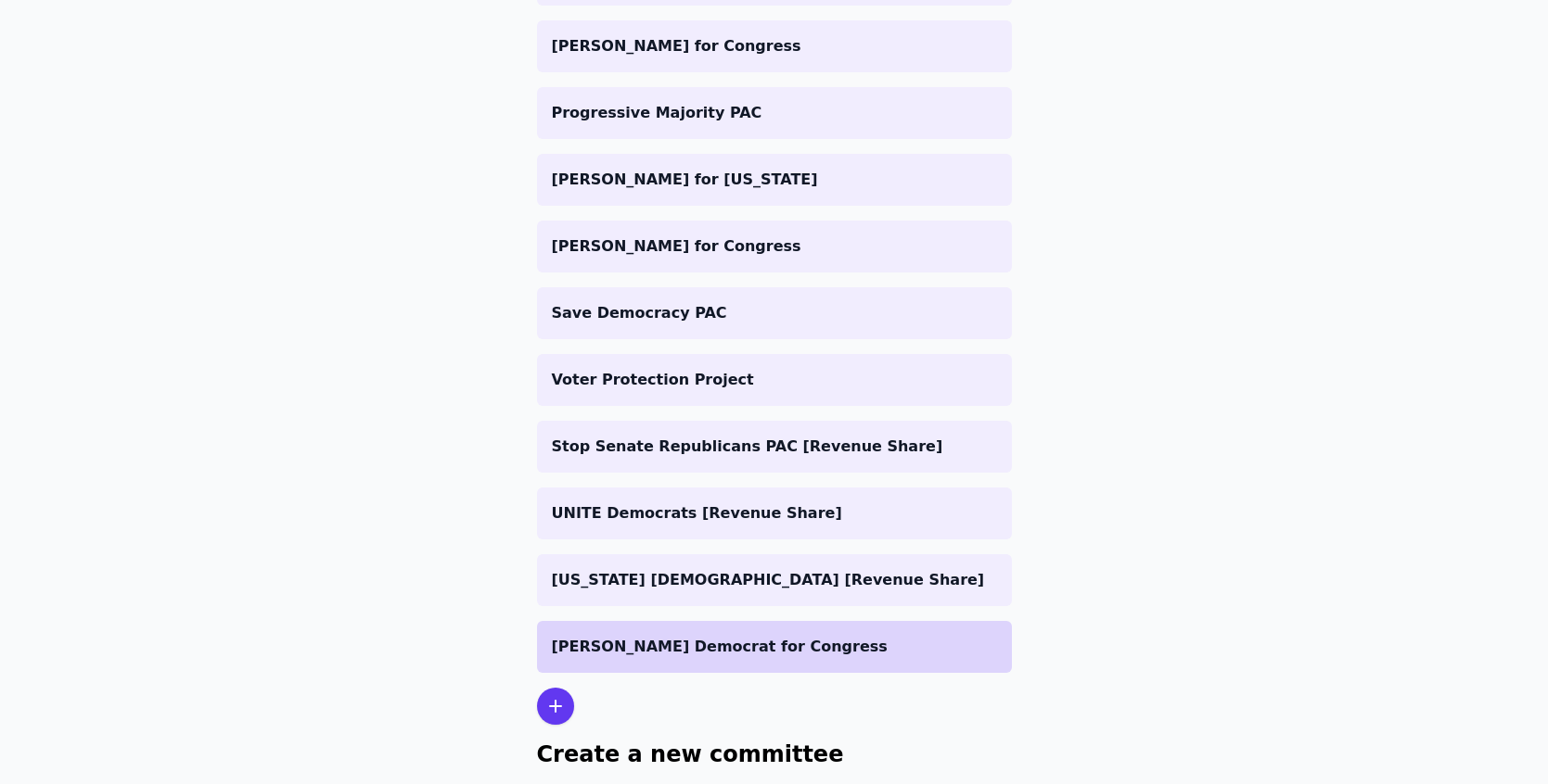
scroll to position [2351, 0]
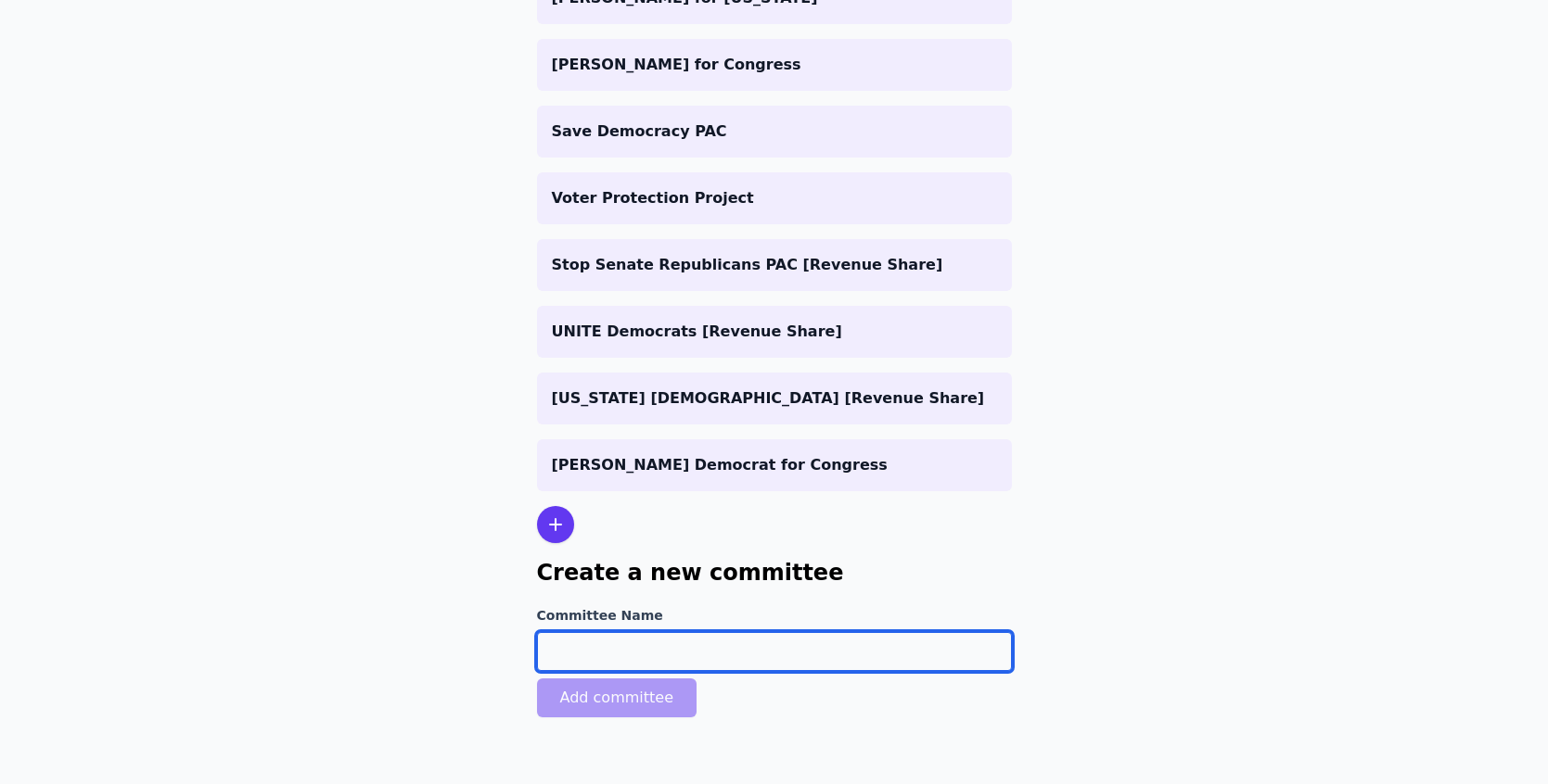
click at [615, 650] on input "Committee Name" at bounding box center [774, 651] width 475 height 39
type input "[PERSON_NAME] for Congress"
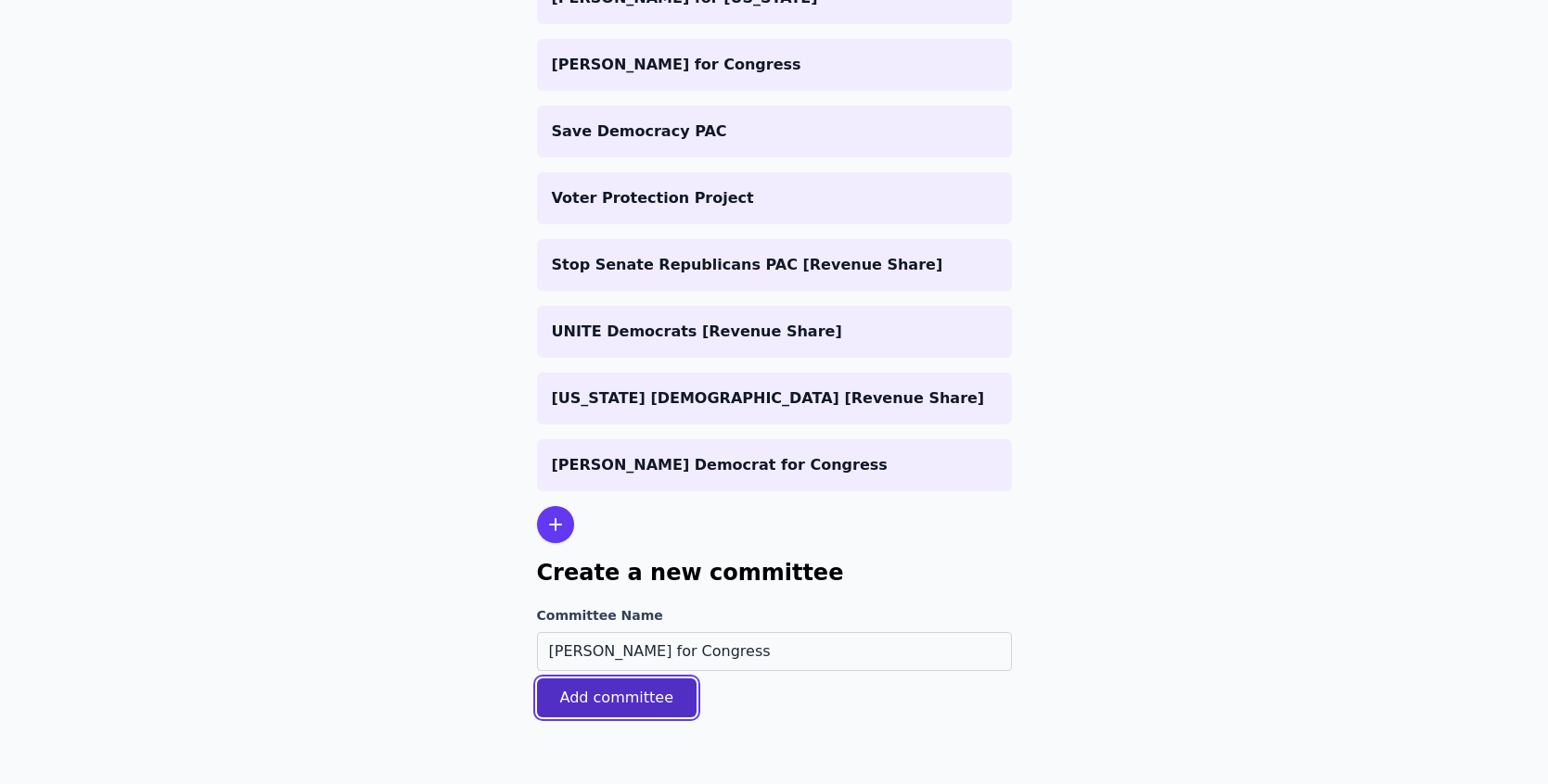
click at [580, 687] on button "Add committee" at bounding box center [616, 697] width 160 height 39
